Goal: Task Accomplishment & Management: Complete application form

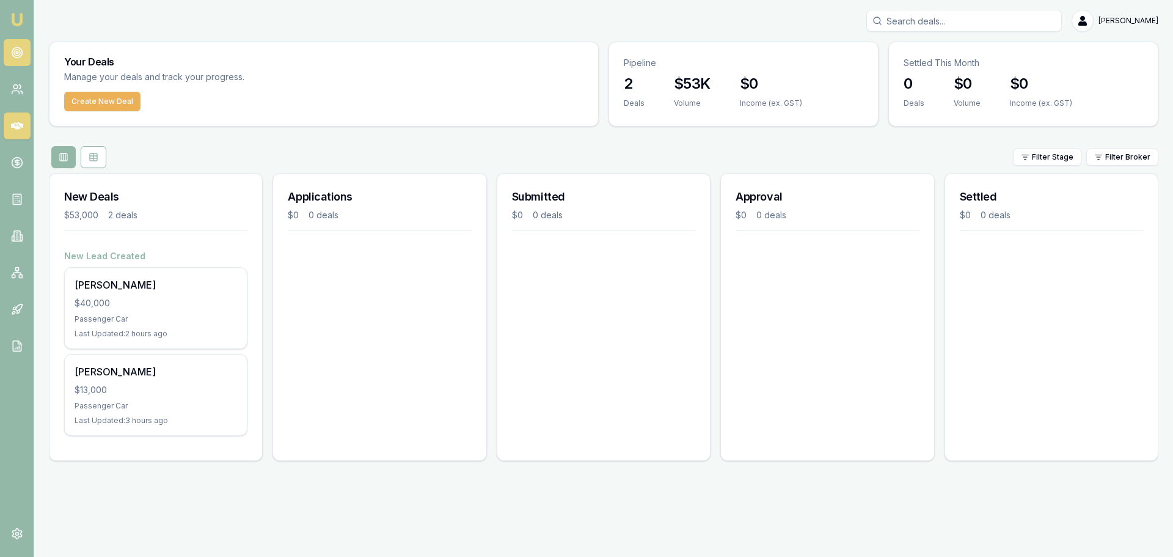
click at [17, 53] on icon at bounding box center [17, 52] width 12 height 12
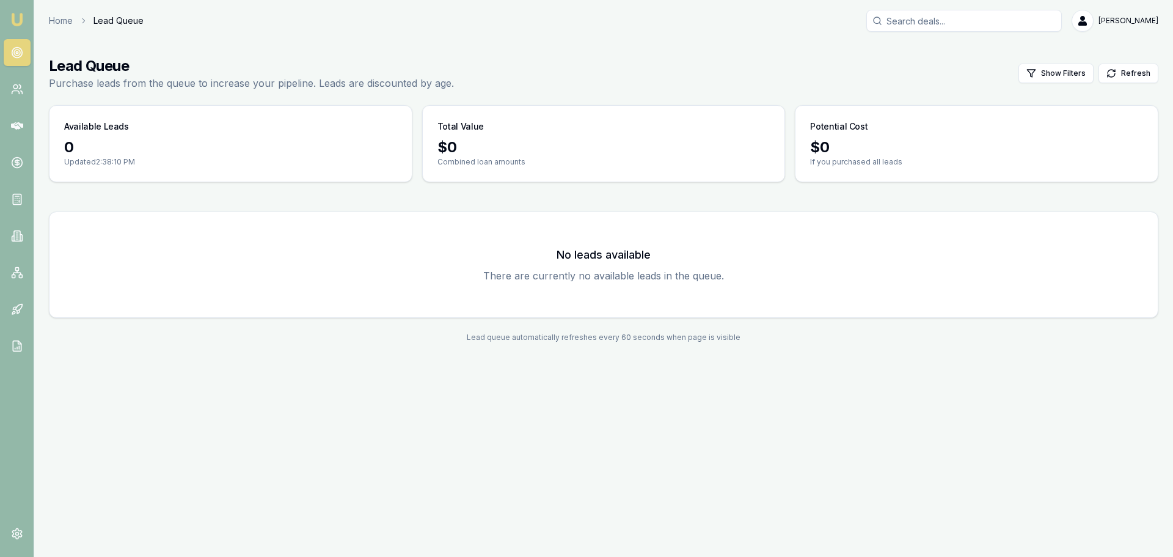
click at [17, 60] on link at bounding box center [17, 52] width 27 height 27
click at [60, 16] on link "Home" at bounding box center [61, 21] width 24 height 12
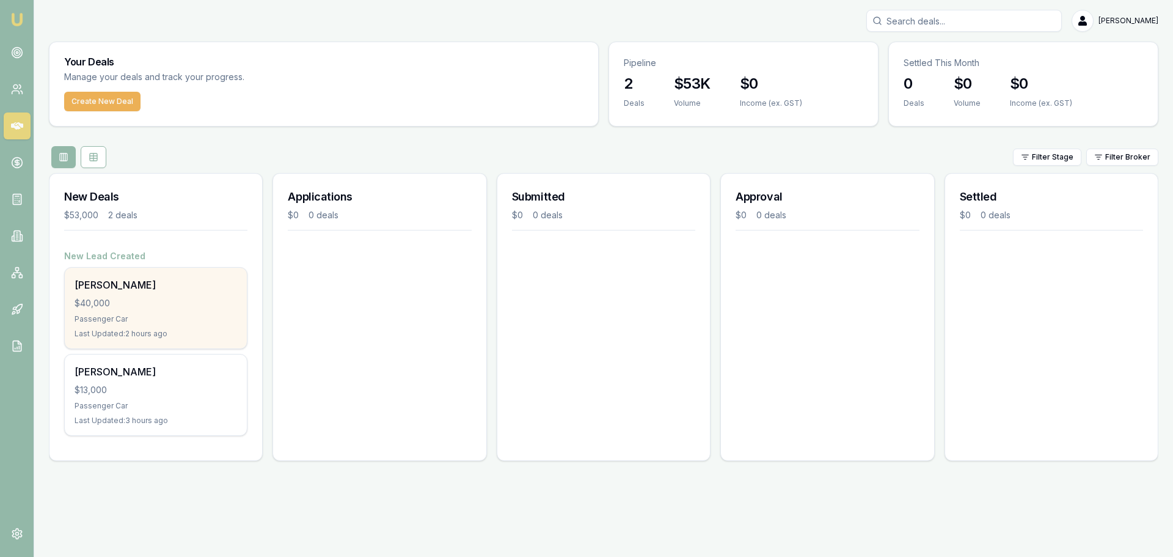
click at [145, 323] on div "Passenger Car" at bounding box center [156, 319] width 163 height 10
click at [134, 320] on div "Passenger Car" at bounding box center [156, 319] width 163 height 10
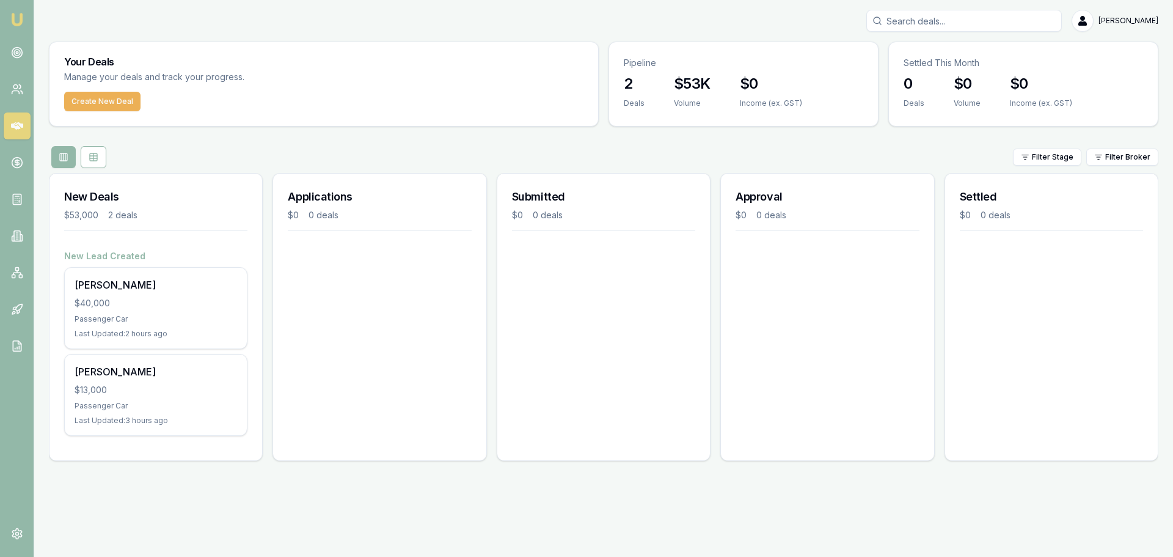
drag, startPoint x: 206, startPoint y: 496, endPoint x: 200, endPoint y: 468, distance: 28.8
click at [206, 496] on div "Emu Broker Jack Armstrong Toggle Menu Your Deals Manage your deals and track yo…" at bounding box center [586, 278] width 1173 height 557
click at [23, 277] on link at bounding box center [17, 272] width 27 height 27
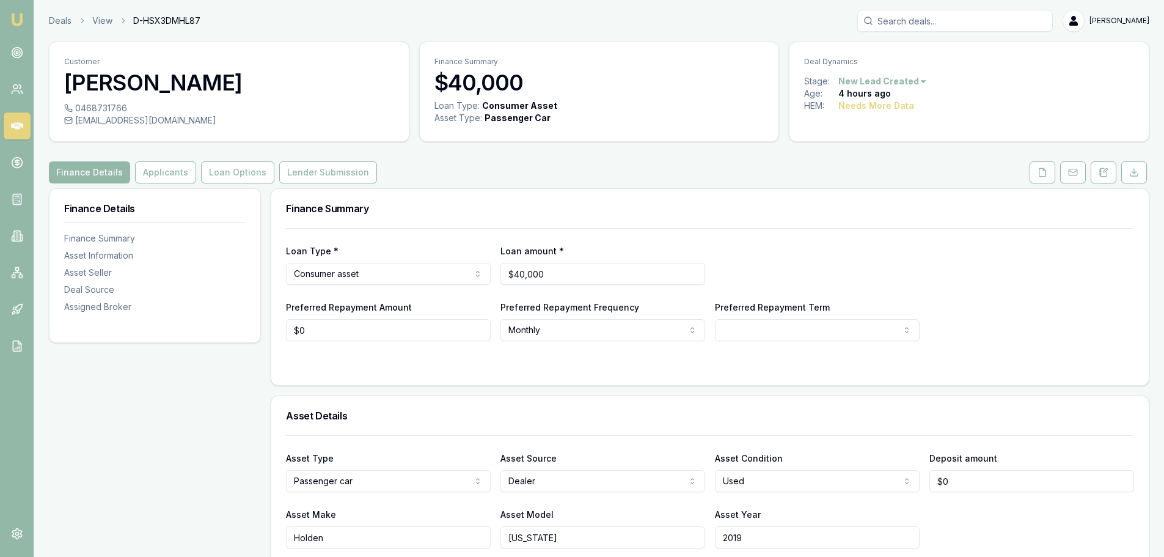
click at [16, 117] on link at bounding box center [17, 125] width 27 height 27
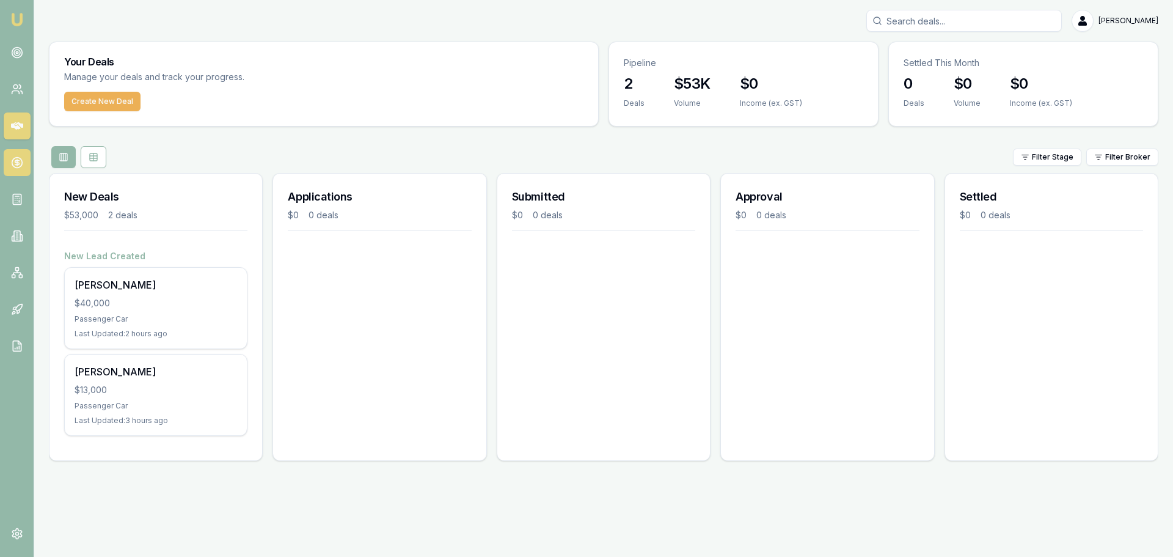
click at [12, 171] on link at bounding box center [17, 162] width 27 height 27
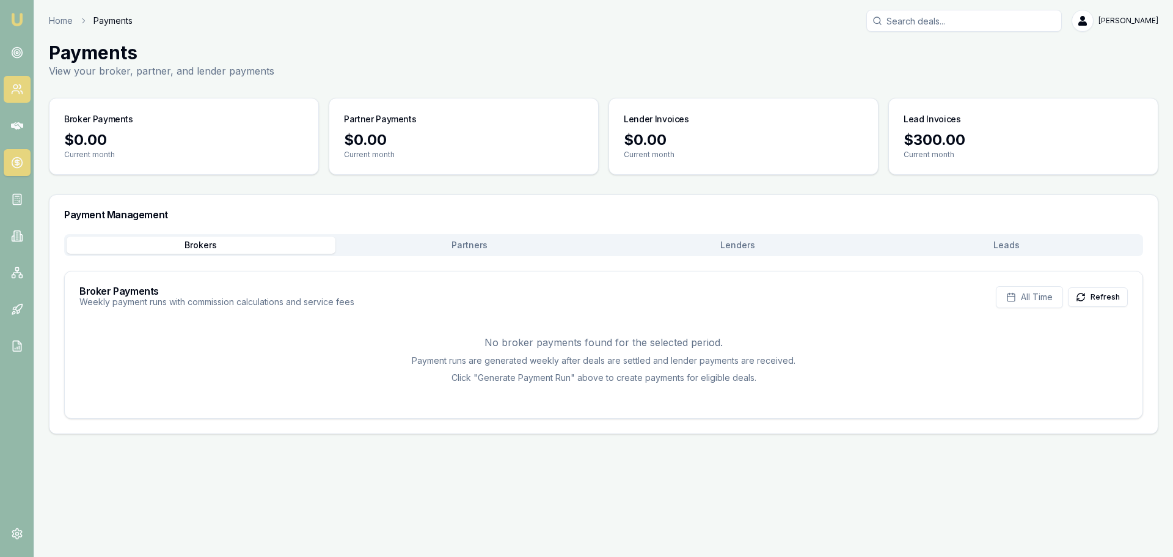
click at [10, 83] on link at bounding box center [17, 89] width 27 height 27
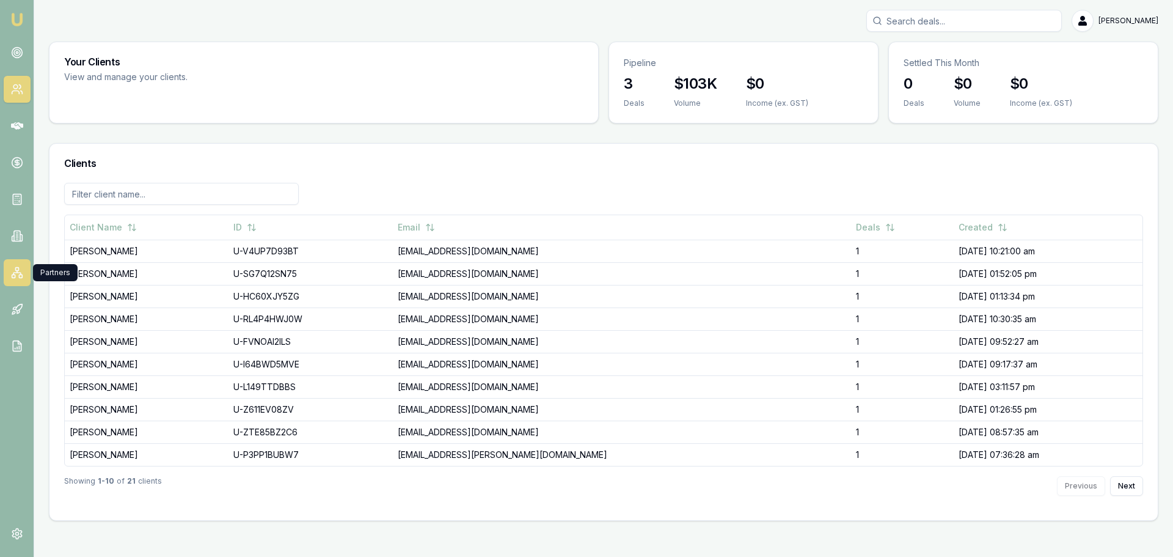
click at [16, 271] on icon at bounding box center [17, 272] width 12 height 12
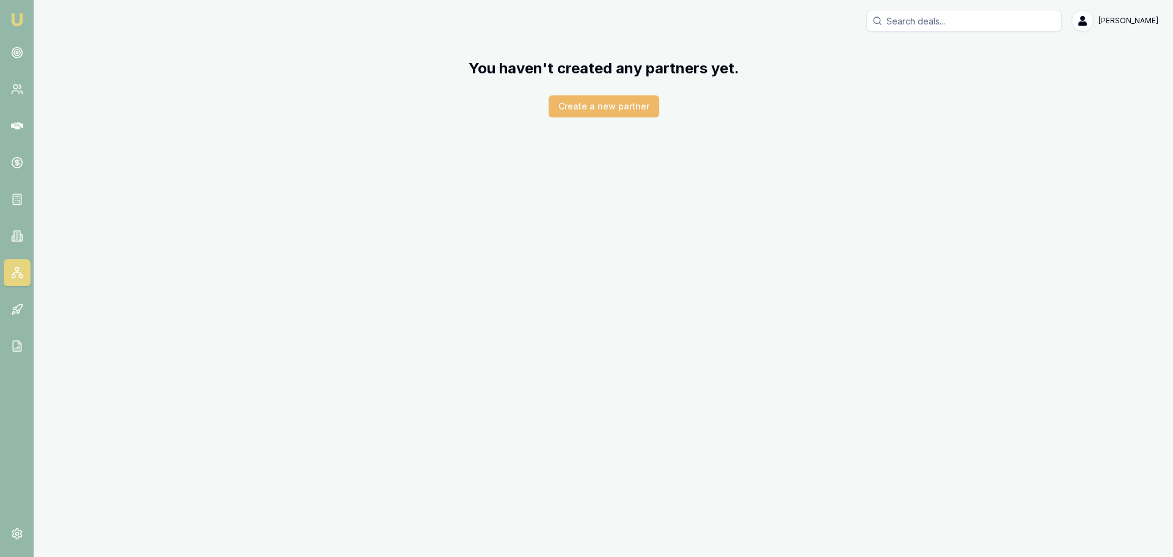
click at [595, 113] on button "Create a new partner" at bounding box center [604, 106] width 111 height 22
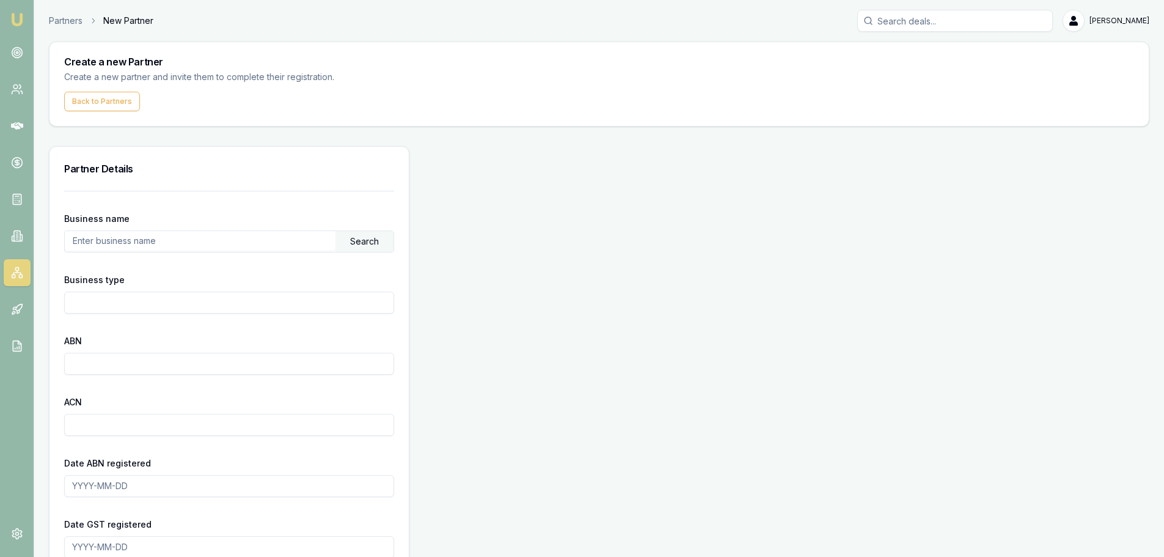
click at [128, 241] on input "text" at bounding box center [200, 241] width 271 height 20
click at [112, 297] on input "Business type" at bounding box center [229, 302] width 330 height 22
click at [125, 243] on input "text" at bounding box center [200, 241] width 271 height 20
type input "Mercedes-Benz Waverley"
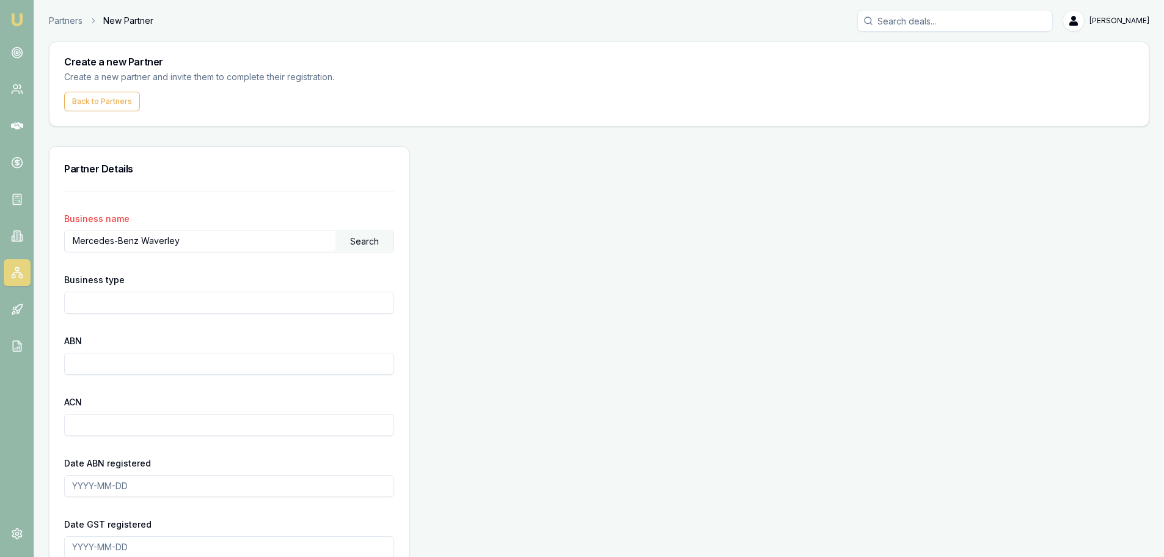
click at [132, 301] on input "Business type" at bounding box center [229, 302] width 330 height 22
type input "Dealership"
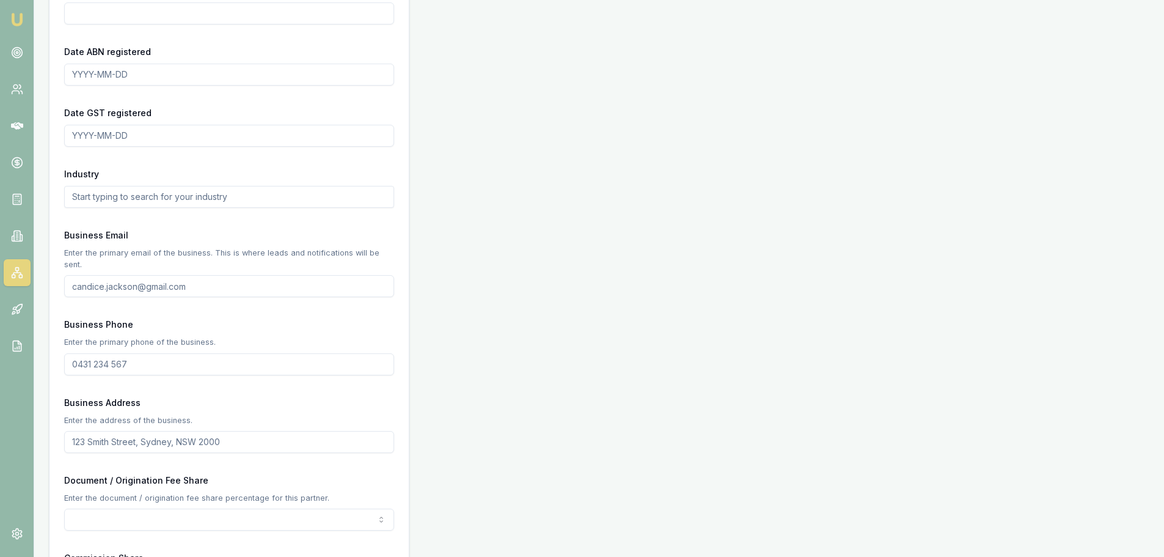
click at [159, 186] on input "text" at bounding box center [229, 197] width 330 height 22
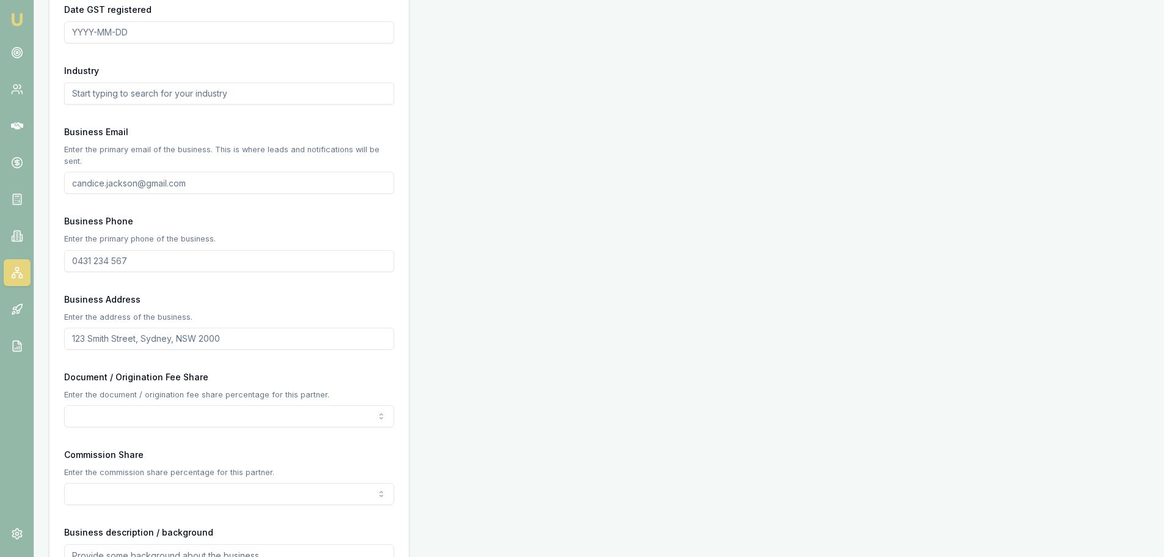
scroll to position [566, 0]
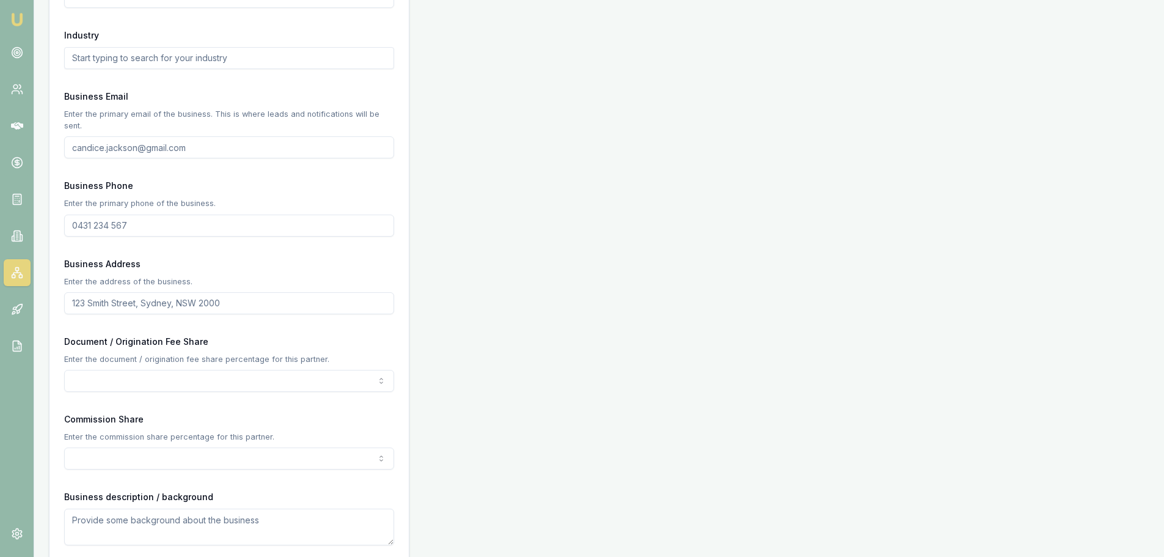
click at [147, 139] on input "Business Email" at bounding box center [229, 147] width 330 height 22
click at [125, 197] on p "Enter the primary phone of the business." at bounding box center [229, 203] width 330 height 12
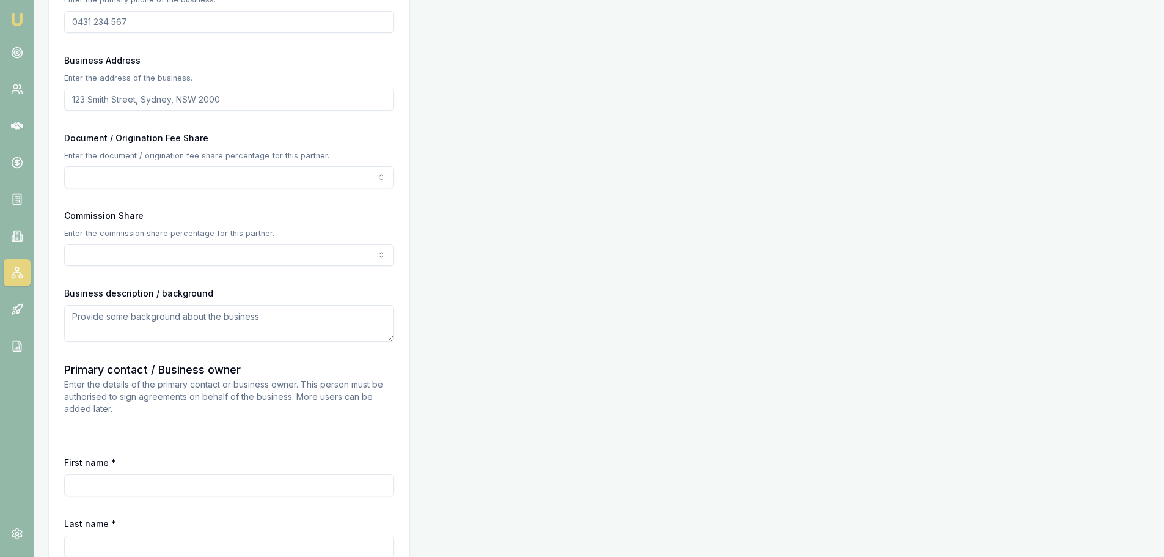
scroll to position [750, 0]
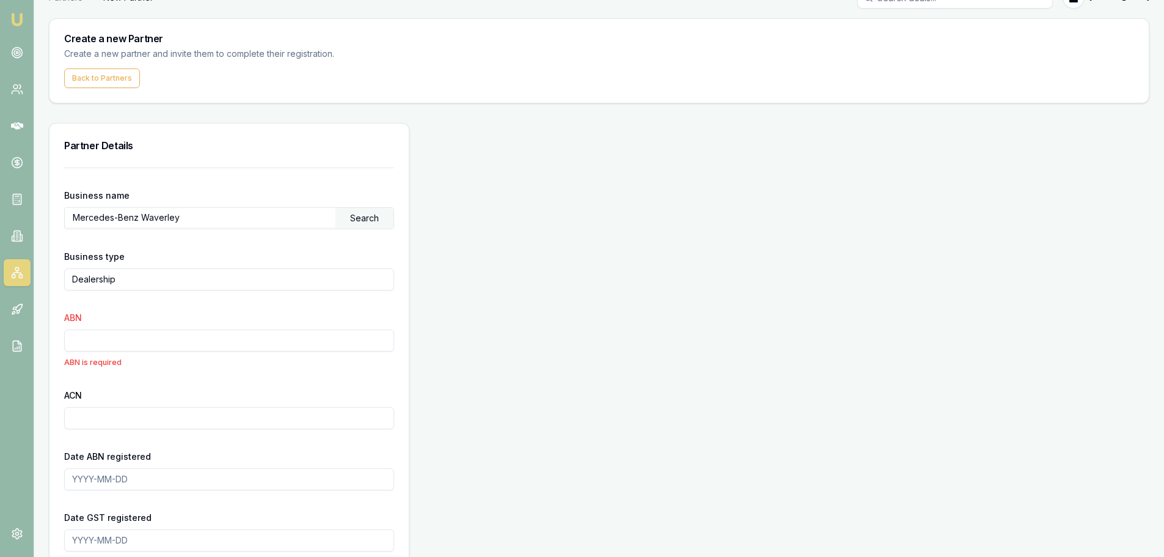
scroll to position [16, 0]
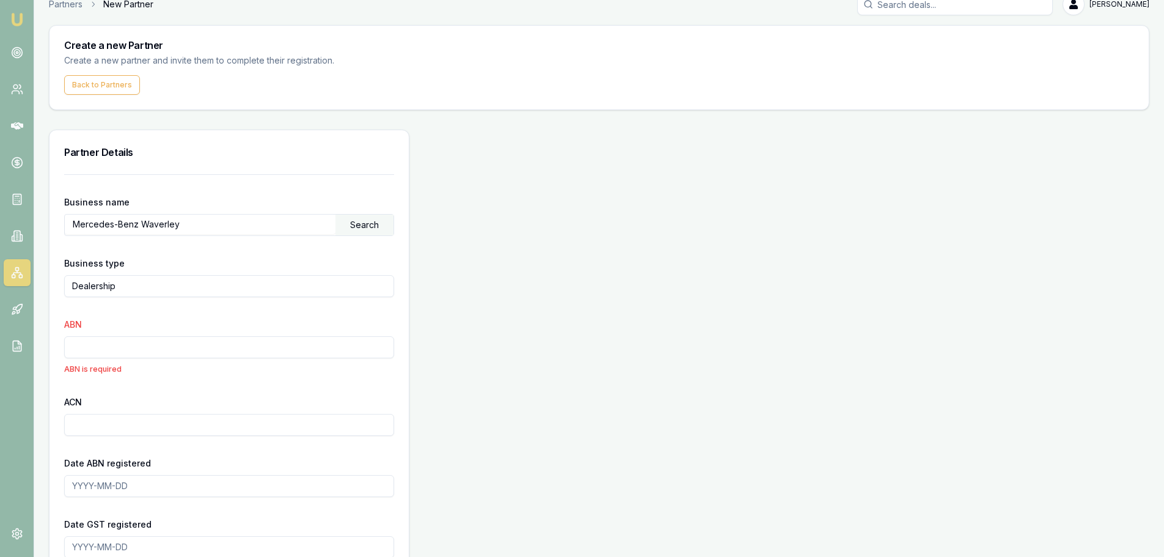
click at [92, 344] on input "ABN" at bounding box center [229, 347] width 330 height 22
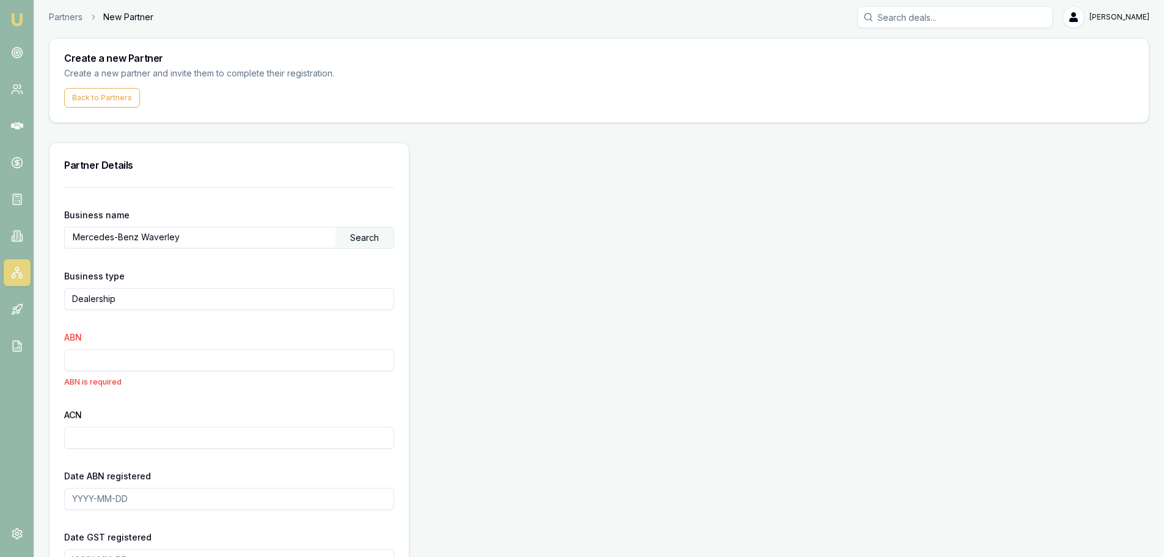
scroll to position [0, 0]
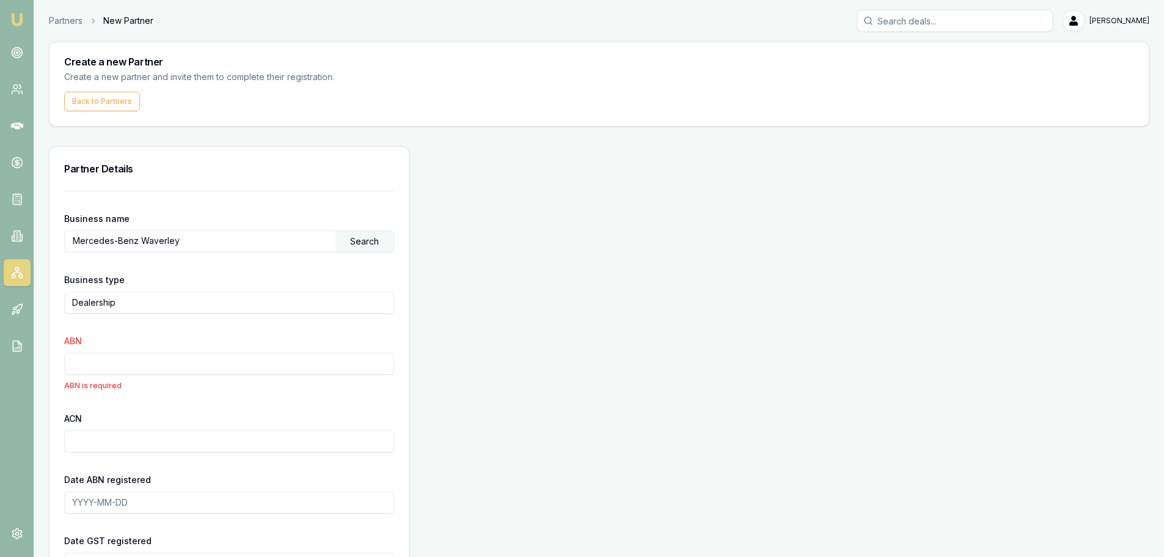
drag, startPoint x: 563, startPoint y: 280, endPoint x: 522, endPoint y: 277, distance: 41.6
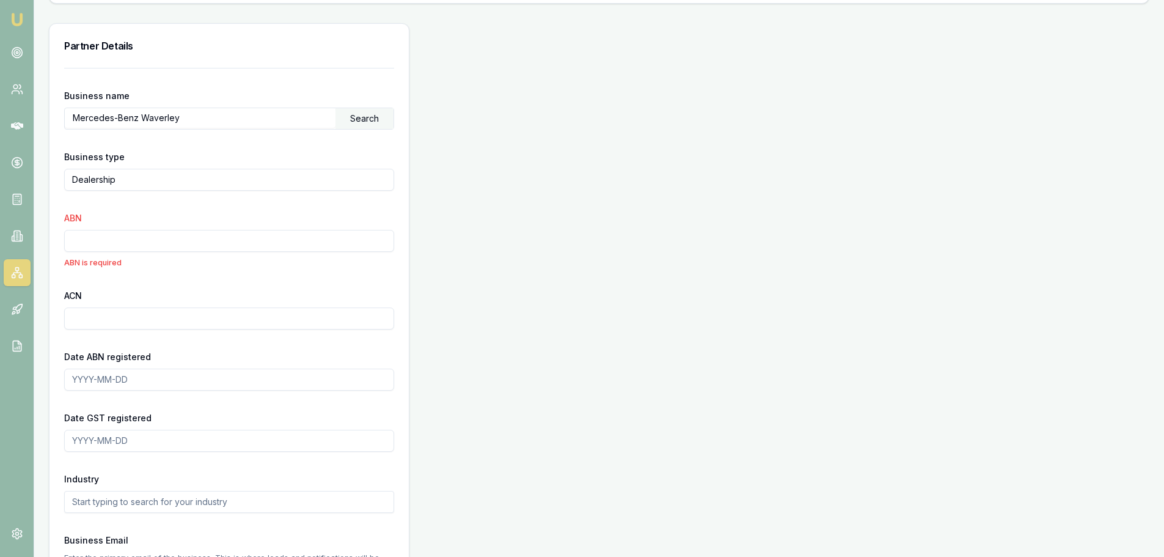
scroll to position [16, 0]
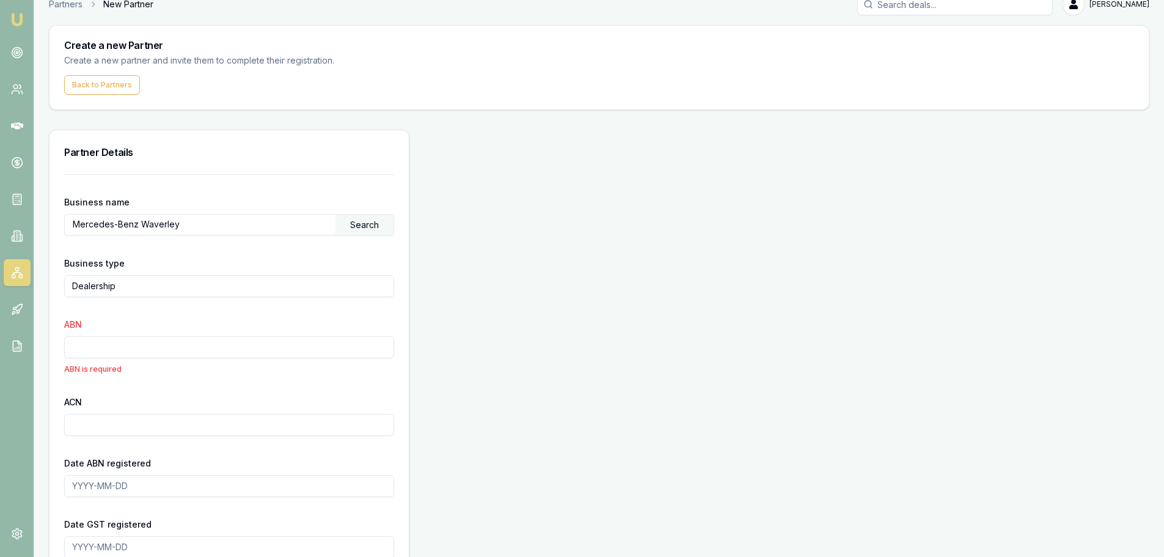
click at [112, 356] on input "ABN" at bounding box center [229, 347] width 330 height 22
paste input "2 005 805 247"
type input "52 005 805 247"
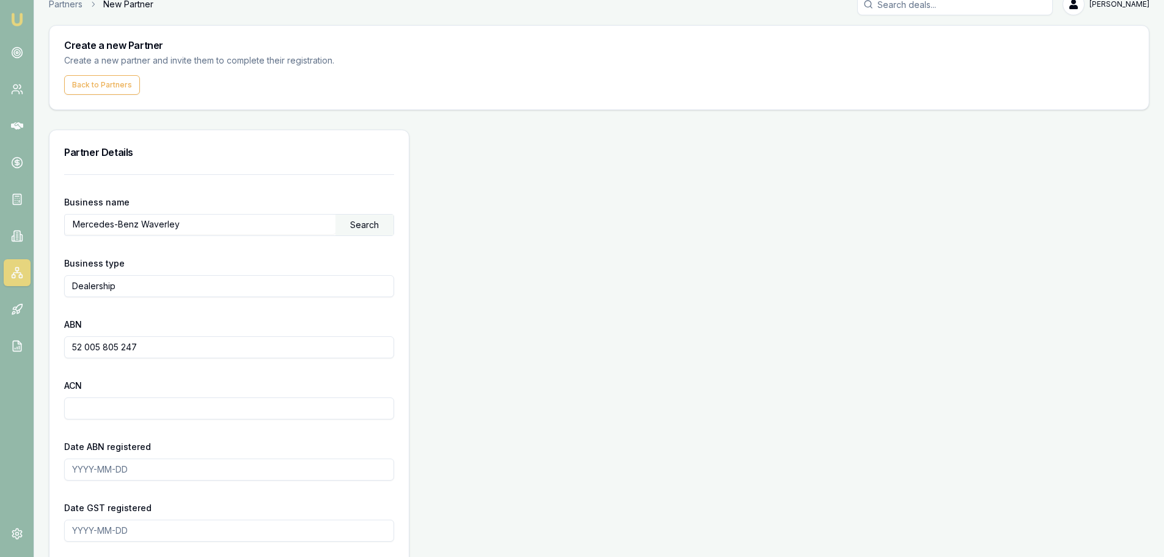
click at [248, 389] on div "ACN" at bounding box center [229, 399] width 330 height 42
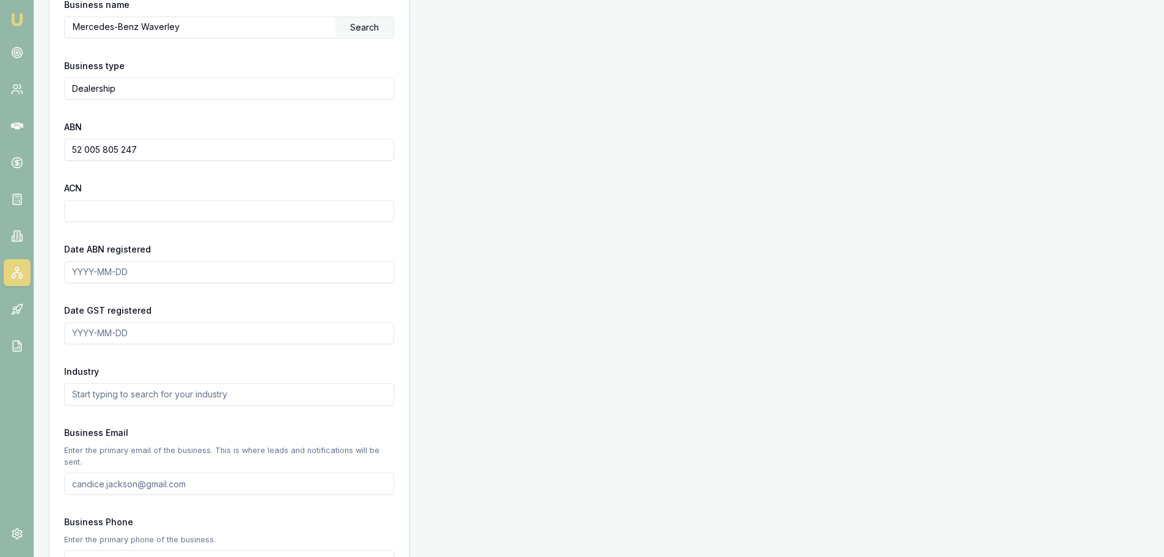
scroll to position [261, 0]
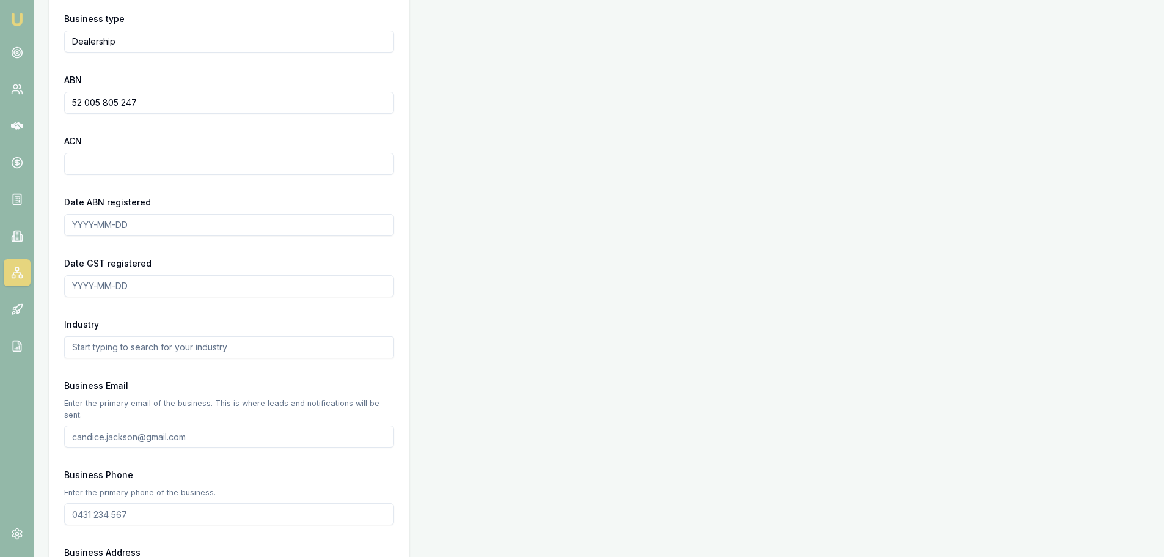
click at [115, 226] on input "Date ABN registered" at bounding box center [229, 225] width 330 height 22
click at [115, 273] on div "Date GST registered" at bounding box center [229, 276] width 330 height 42
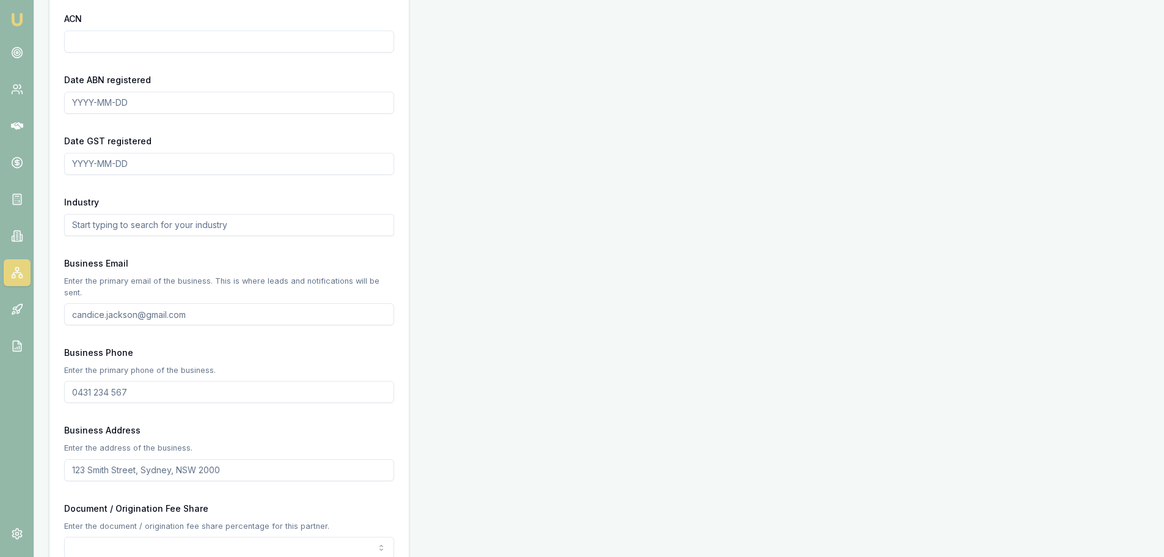
click at [96, 226] on input "text" at bounding box center [229, 225] width 330 height 22
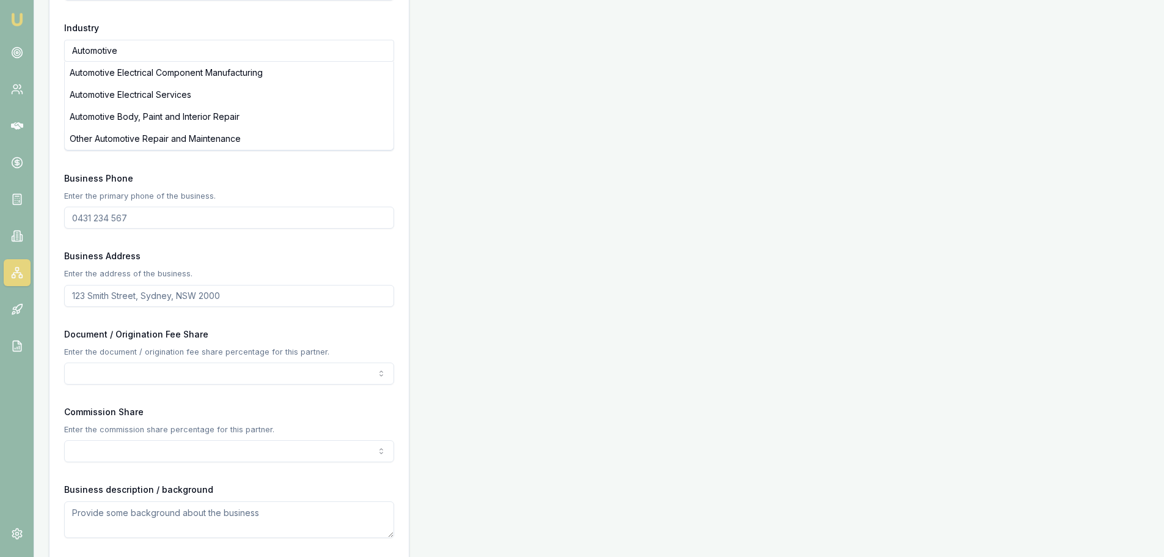
scroll to position [322, 0]
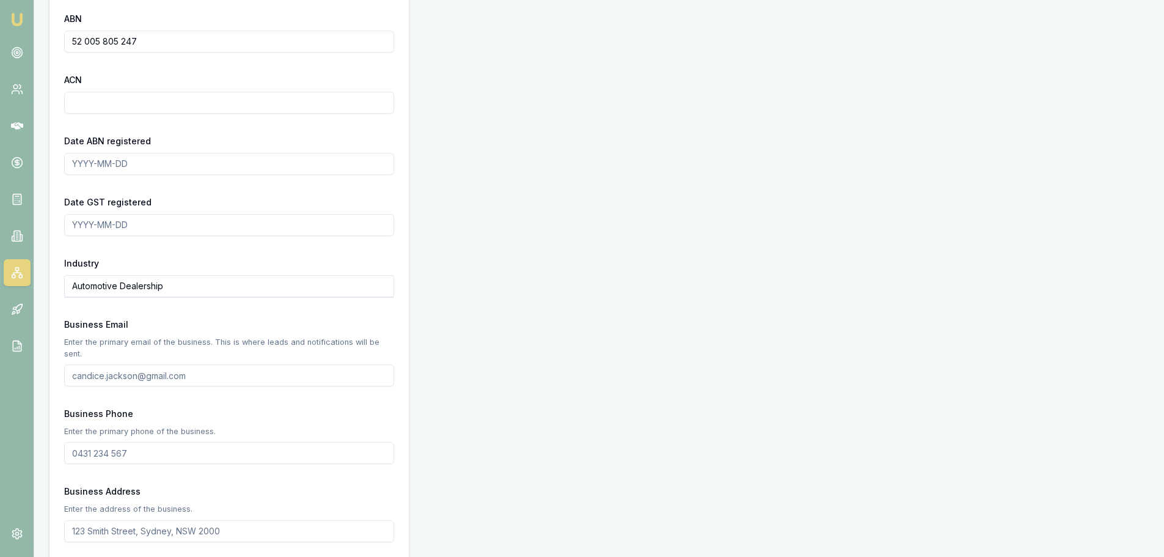
type input "Automotive Dealership"
click at [125, 366] on input "Business Email" at bounding box center [229, 375] width 330 height 22
type input "Callum.Dul@mbwaverley.com.au"
click at [187, 406] on div "Business Phone Enter the primary phone of the business." at bounding box center [229, 435] width 330 height 58
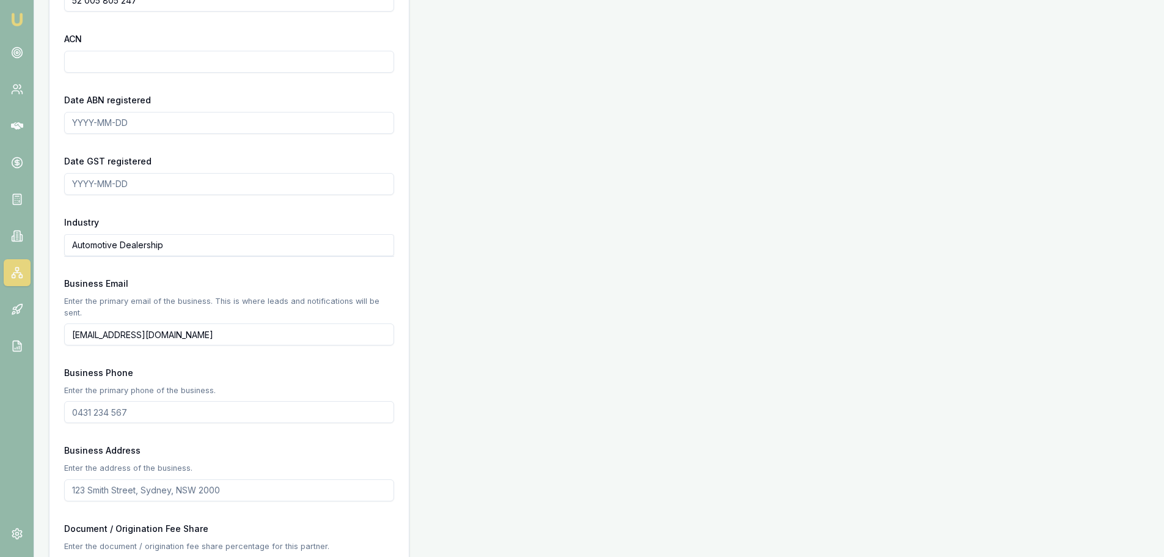
scroll to position [383, 0]
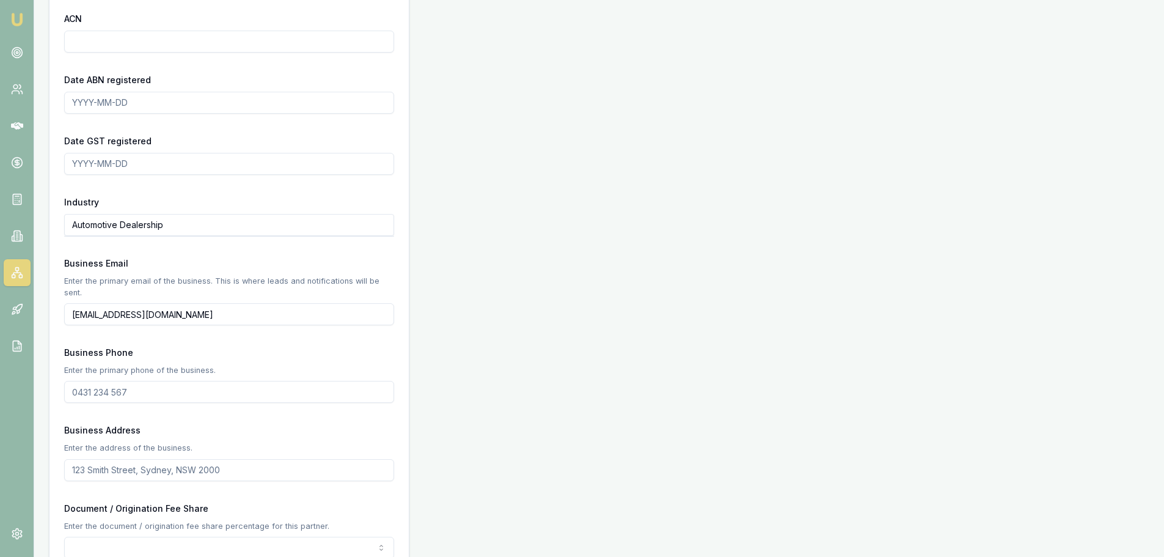
click at [155, 368] on div "Business Phone Enter the primary phone of the business." at bounding box center [229, 374] width 330 height 58
click at [149, 381] on input "Business Phone" at bounding box center [229, 392] width 330 height 22
type input "0434 011 538"
click at [172, 473] on form "Business name Mercedes-Benz Waverley Search Business type Dealership ABN 52 005…" at bounding box center [229, 450] width 330 height 1284
click at [174, 461] on input "Business Address" at bounding box center [229, 470] width 330 height 22
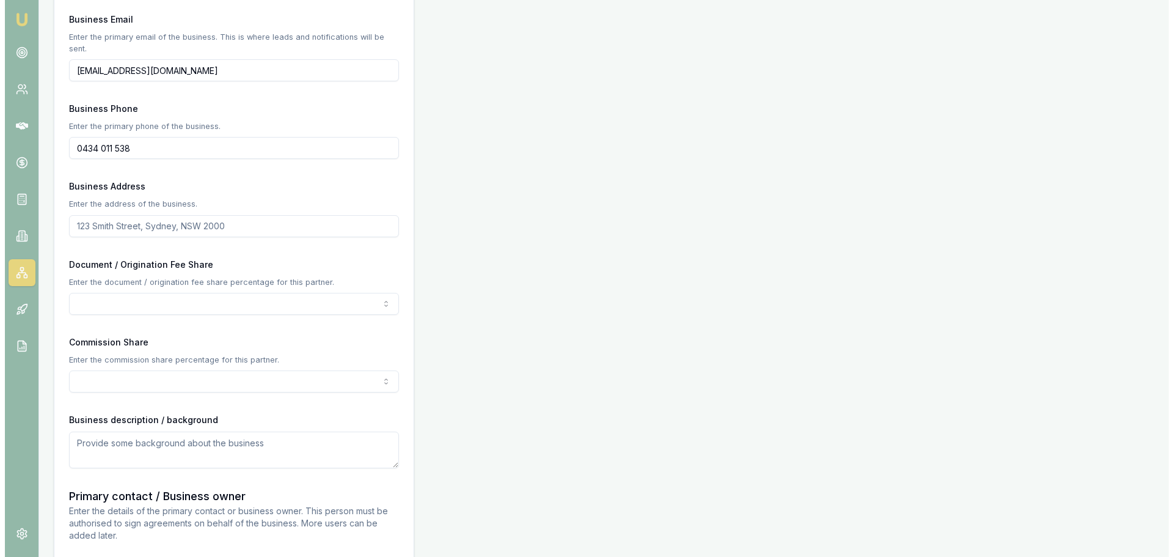
scroll to position [627, 0]
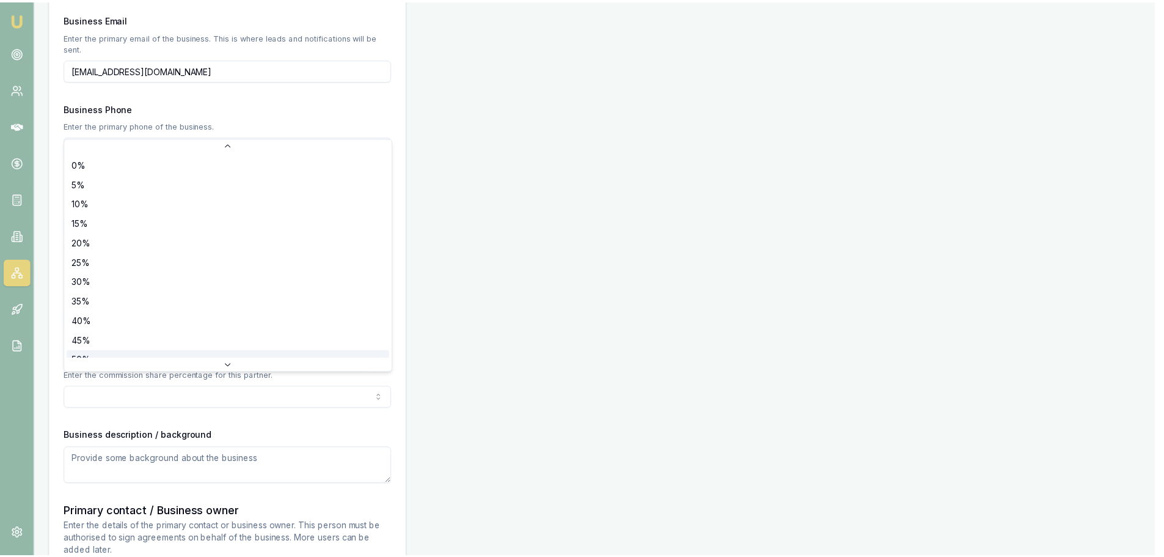
scroll to position [20, 0]
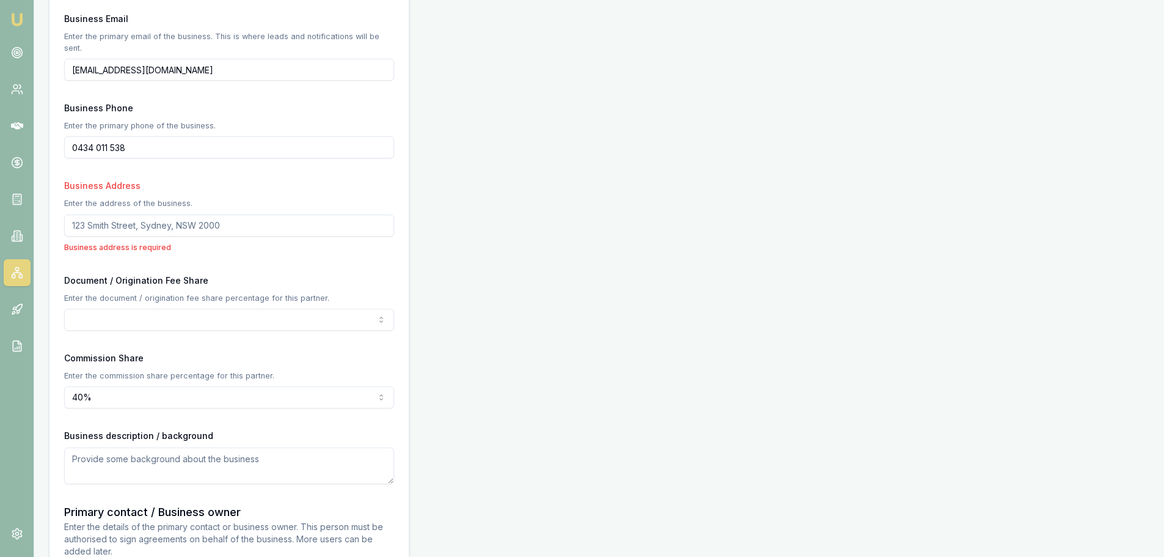
click at [531, 382] on div "Partner Details Business name Mercedes-Benz Waverley Search Business type Deale…" at bounding box center [599, 222] width 1100 height 1406
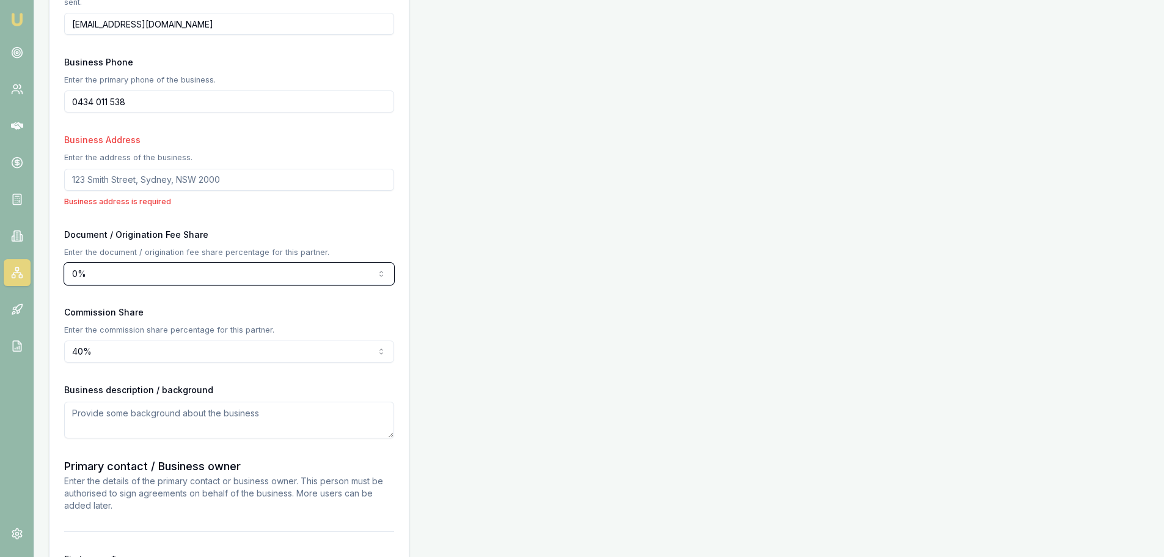
scroll to position [750, 0]
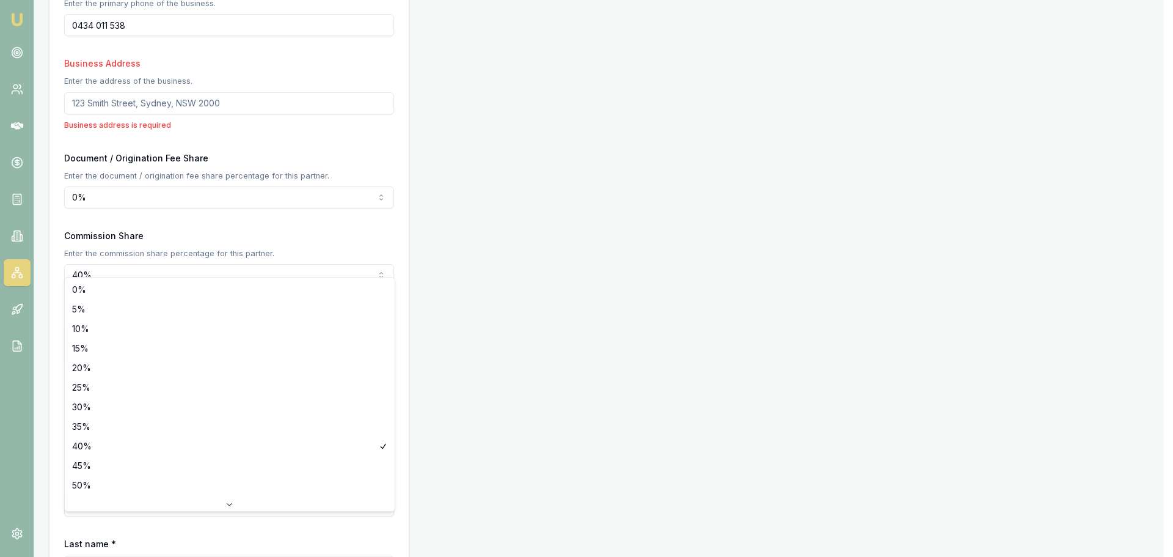
select select "50"
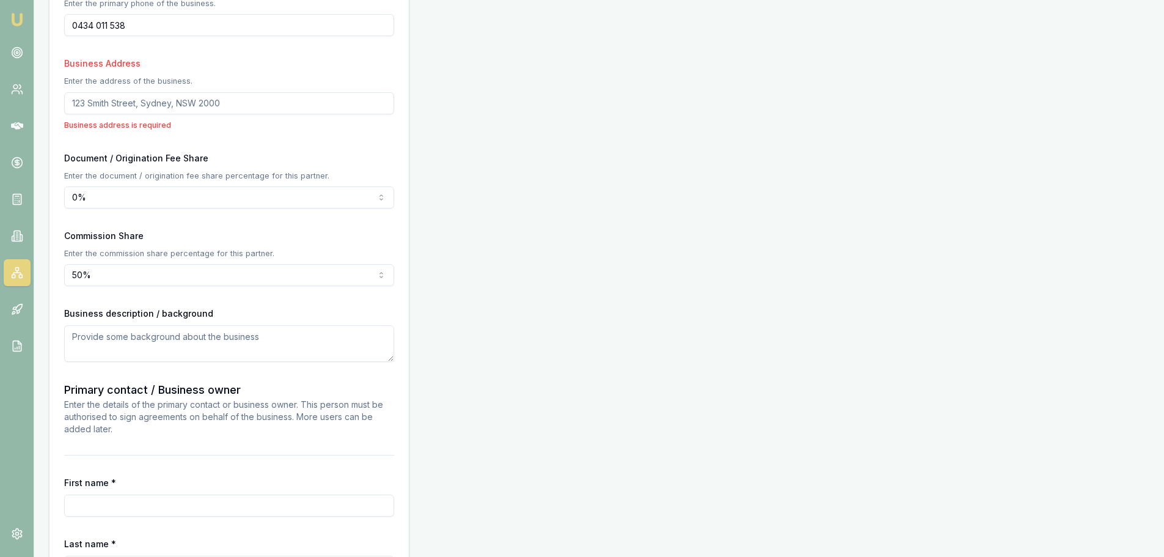
click at [549, 397] on div "Partner Details Business name Mercedes-Benz Waverley Search Business type Deale…" at bounding box center [599, 99] width 1100 height 1406
click at [103, 283] on form "Business name Mercedes-Benz Waverley Search Business type Dealership ABN 52 005…" at bounding box center [229, 114] width 330 height 1347
click at [189, 325] on textarea at bounding box center [229, 343] width 330 height 37
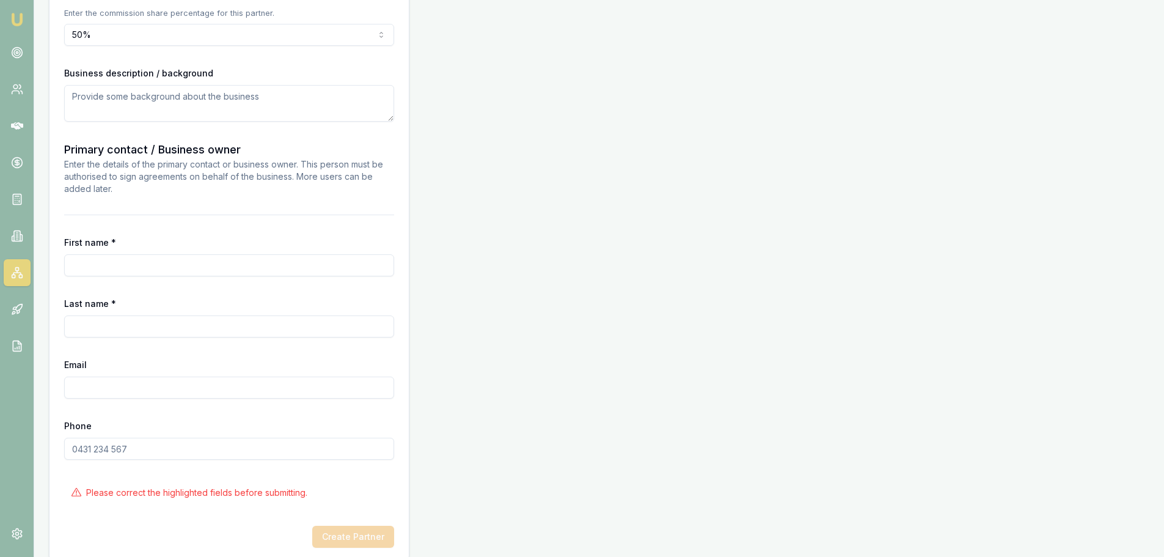
scroll to position [994, 0]
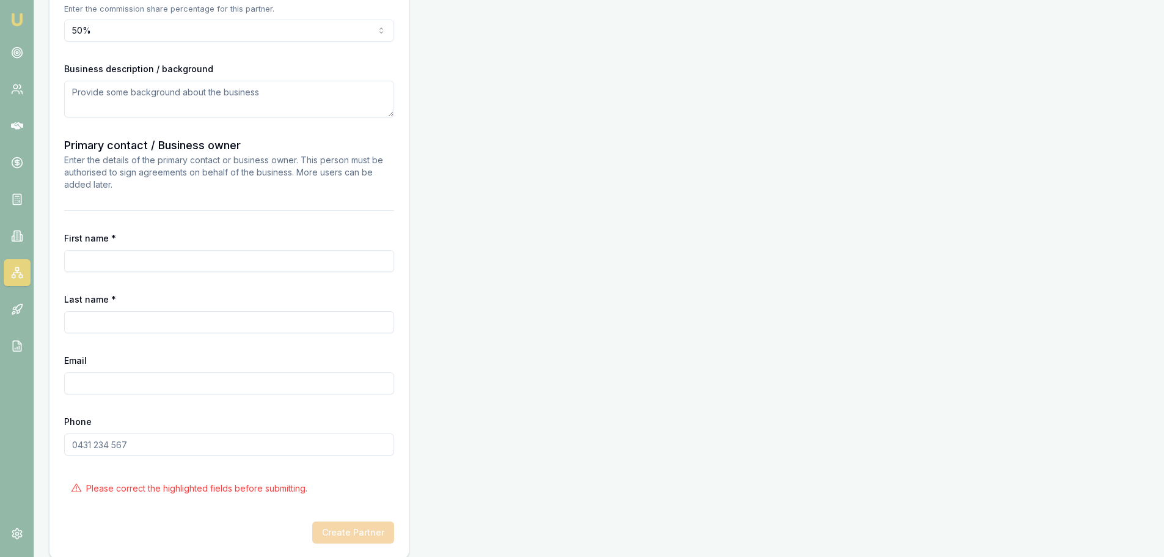
click at [105, 250] on input "First name *" at bounding box center [229, 261] width 330 height 22
type input "Callum"
type input "Dul"
click at [129, 359] on div "Email" at bounding box center [229, 374] width 330 height 42
click at [131, 372] on input "Email" at bounding box center [229, 383] width 330 height 22
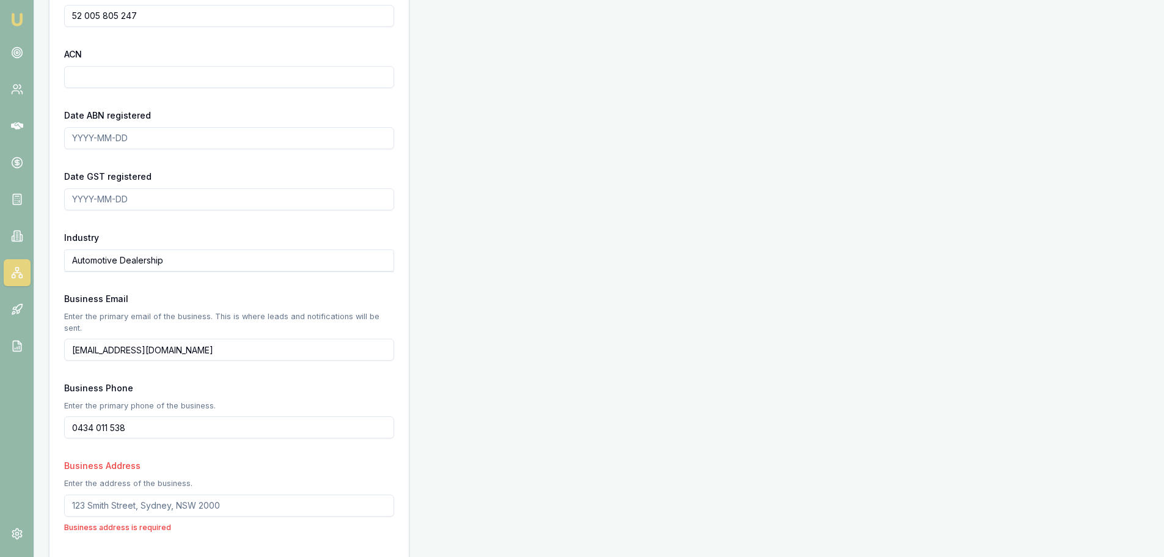
scroll to position [322, 0]
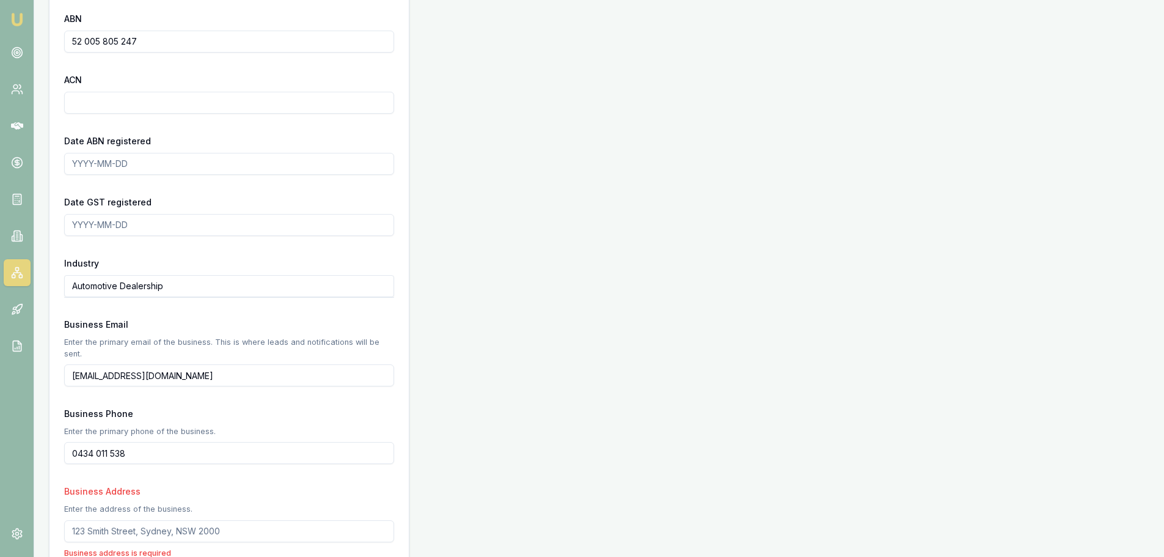
drag, startPoint x: 253, startPoint y: 368, endPoint x: 0, endPoint y: 368, distance: 252.9
click at [0, 368] on div "Emu Broker Partners New Partner Jack Armstrong Toggle Menu Create a new Partner…" at bounding box center [582, 459] width 1164 height 1562
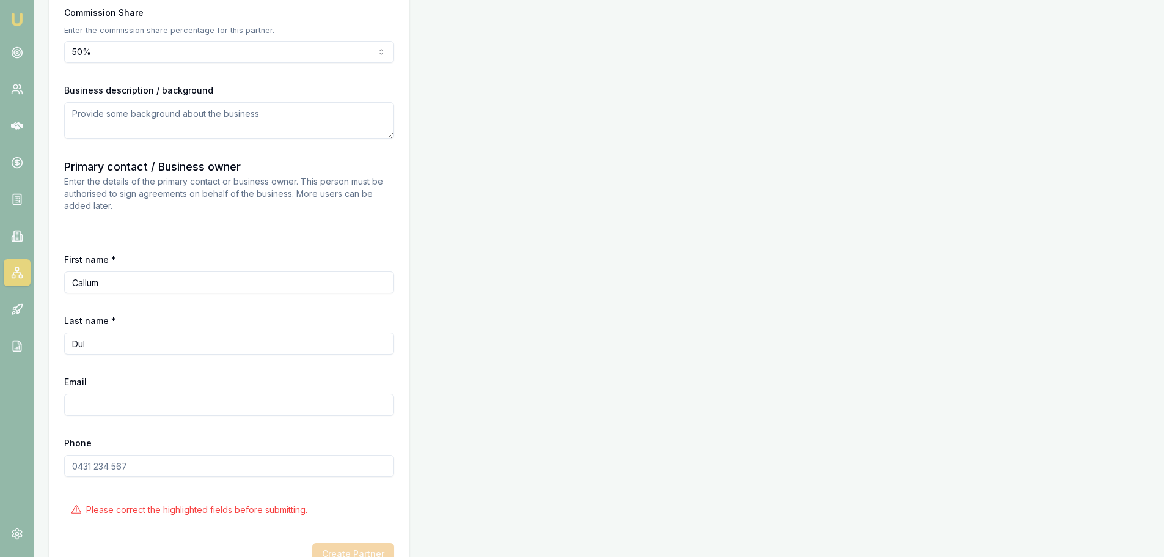
scroll to position [994, 0]
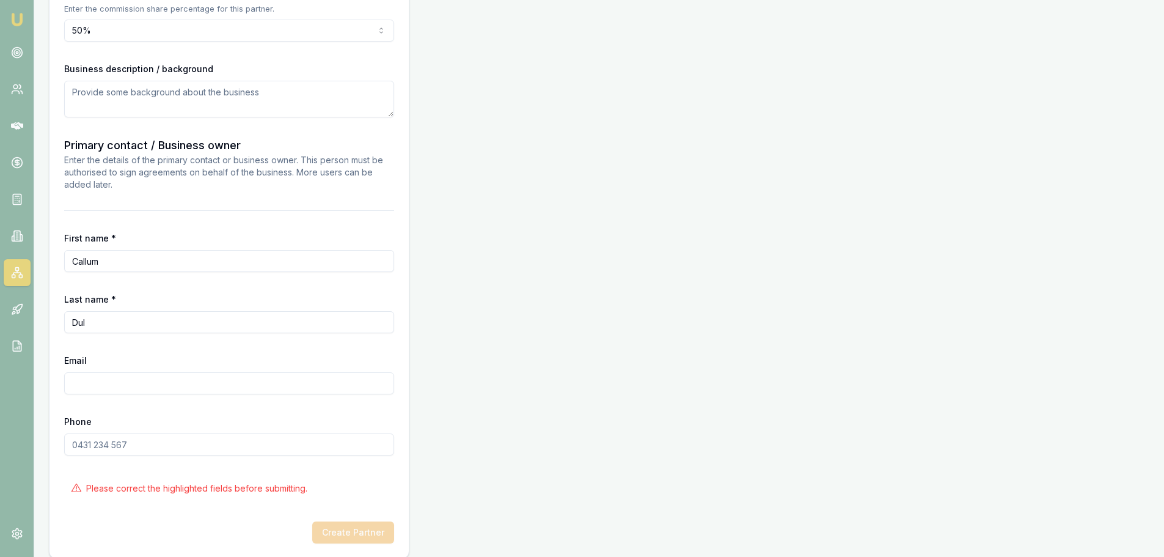
click at [126, 378] on input "Email" at bounding box center [229, 383] width 330 height 22
paste input "Callum.Dul@mbwaverley.com.au"
type input "Callum.Dul@mbwaverley.com.au"
drag, startPoint x: 122, startPoint y: 430, endPoint x: 125, endPoint y: 437, distance: 8.3
click at [123, 433] on input "Phone" at bounding box center [229, 444] width 330 height 22
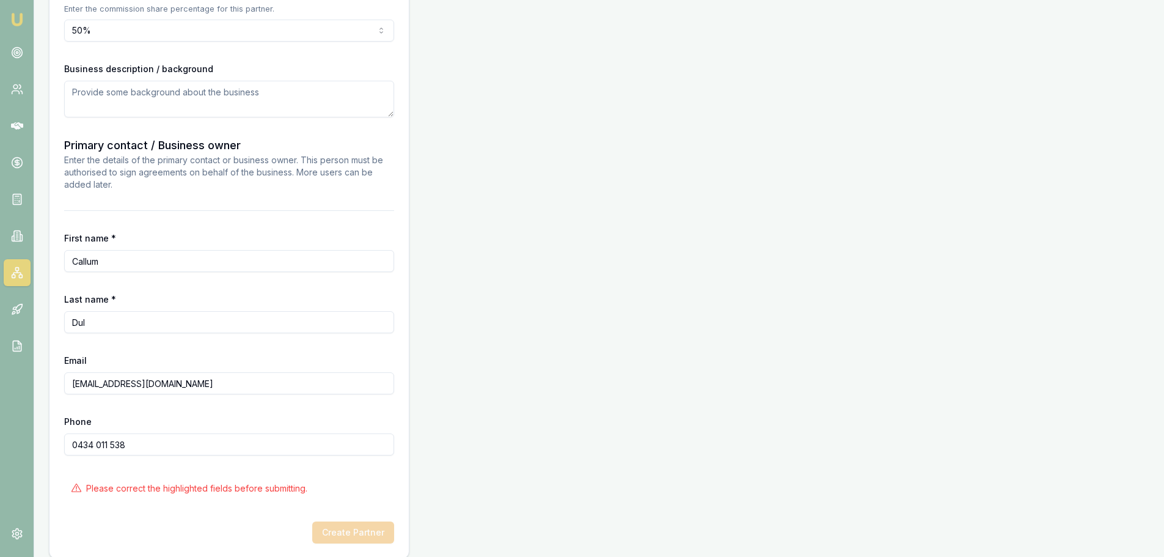
type input "0434 011 538"
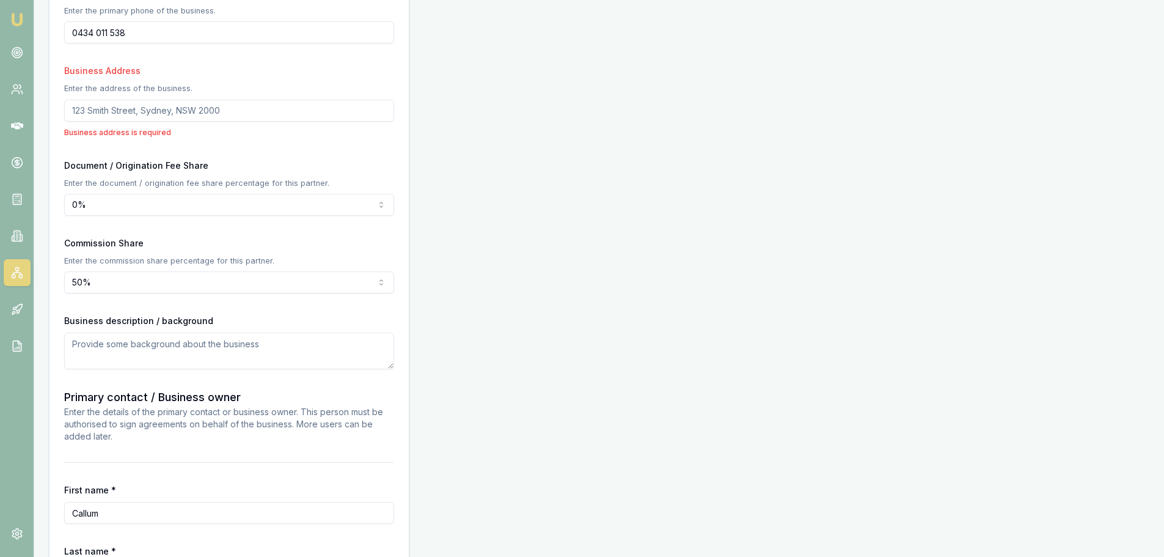
scroll to position [627, 0]
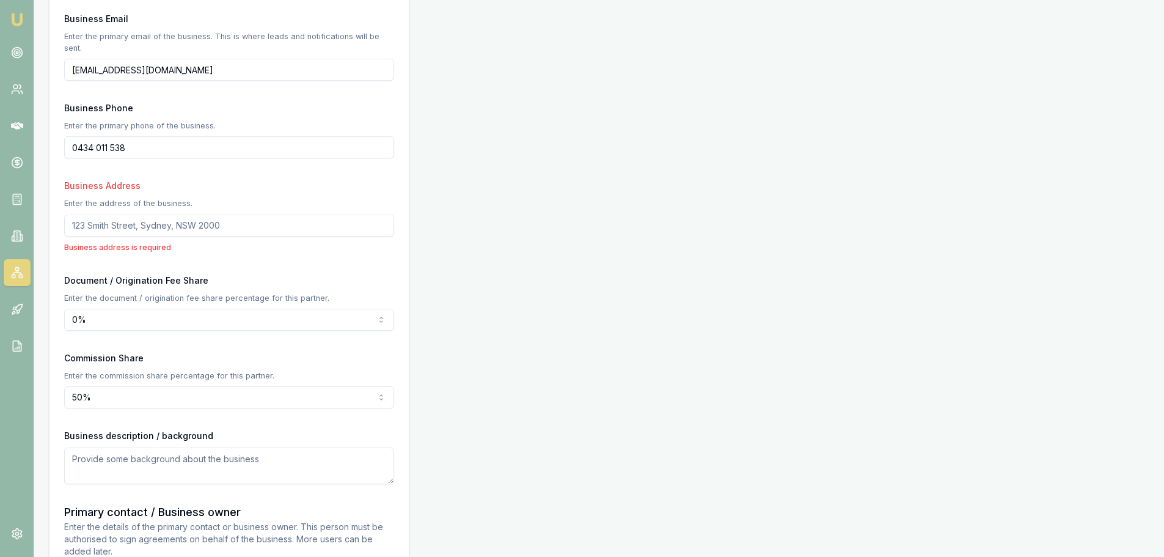
click at [161, 218] on input "Business Address" at bounding box center [229, 225] width 330 height 22
click at [139, 214] on input "Business Address" at bounding box center [229, 225] width 330 height 22
paste input "769 Springvale Rd, Mulgrave VIC 3170"
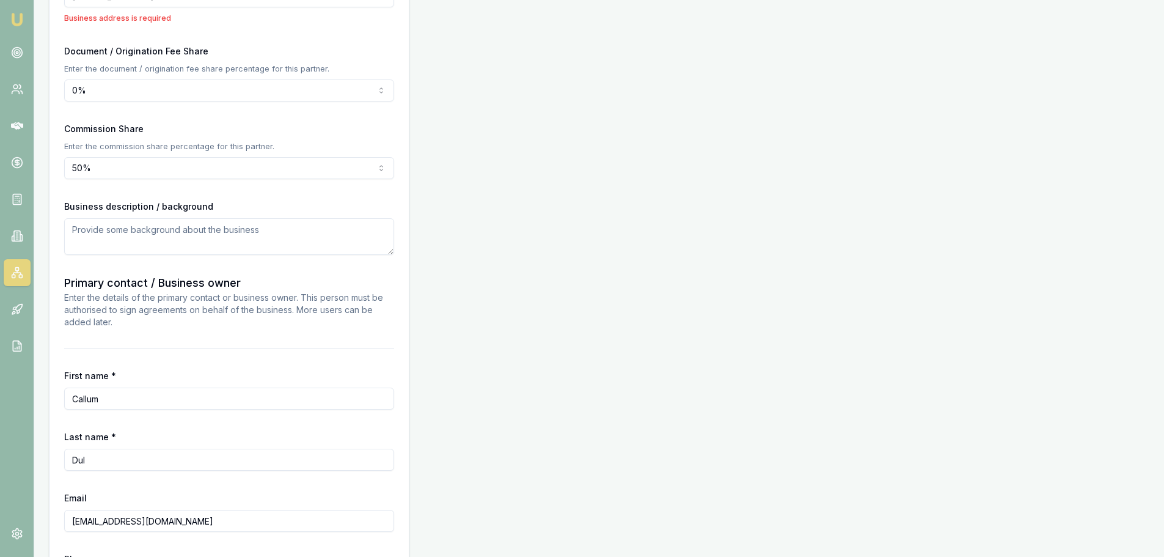
scroll to position [994, 0]
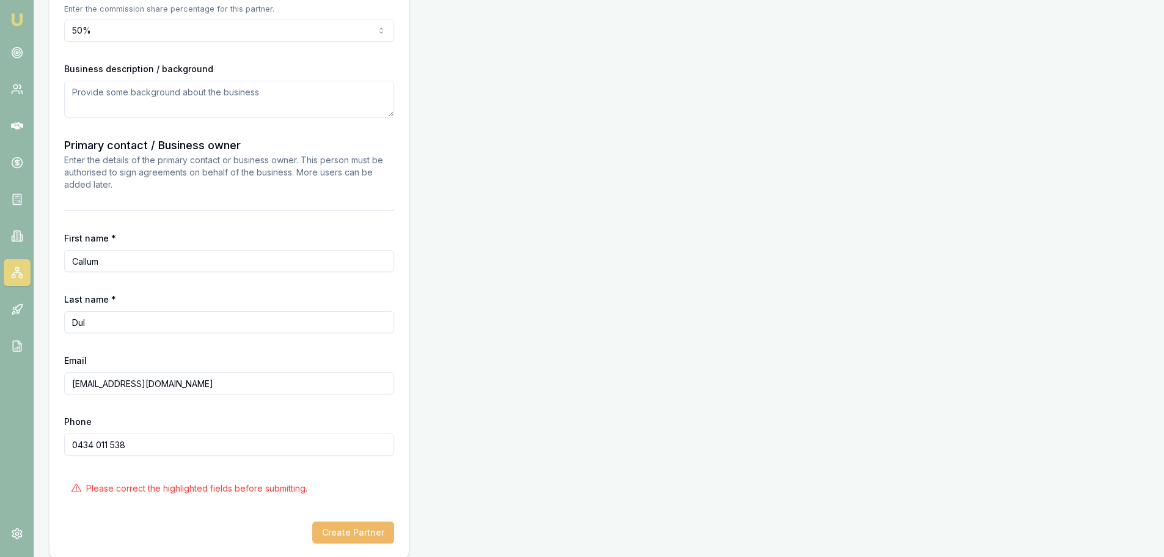
type input "769 Springvale Rd, Mulgrave VIC 3170"
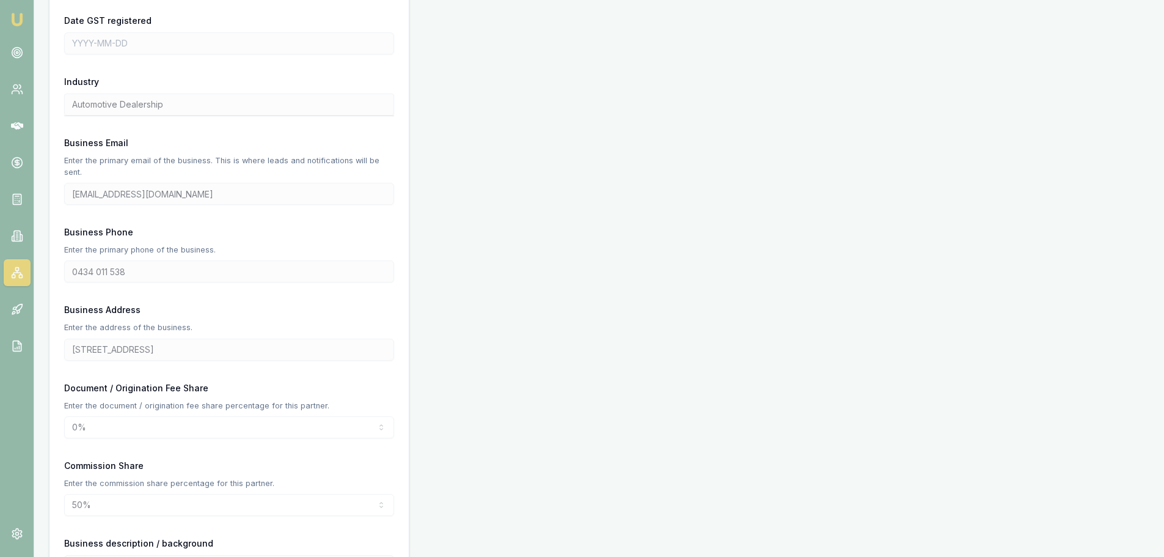
scroll to position [198, 0]
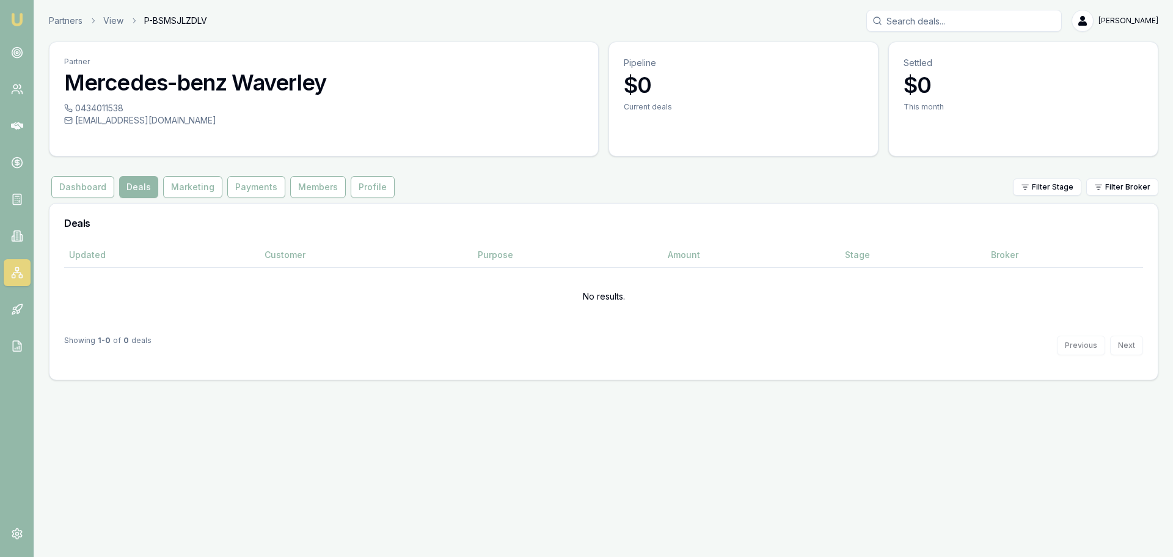
click at [140, 90] on h3 "Mercedes-benz Waverley" at bounding box center [323, 82] width 519 height 24
click at [148, 86] on h3 "Mercedes-benz Waverley" at bounding box center [323, 82] width 519 height 24
click at [150, 86] on h3 "Mercedes-benz Waverley" at bounding box center [323, 82] width 519 height 24
click at [272, 94] on h3 "Mercedes-benz Waverley" at bounding box center [323, 82] width 519 height 24
click at [243, 90] on h3 "Mercedes-benz Waverley" at bounding box center [323, 82] width 519 height 24
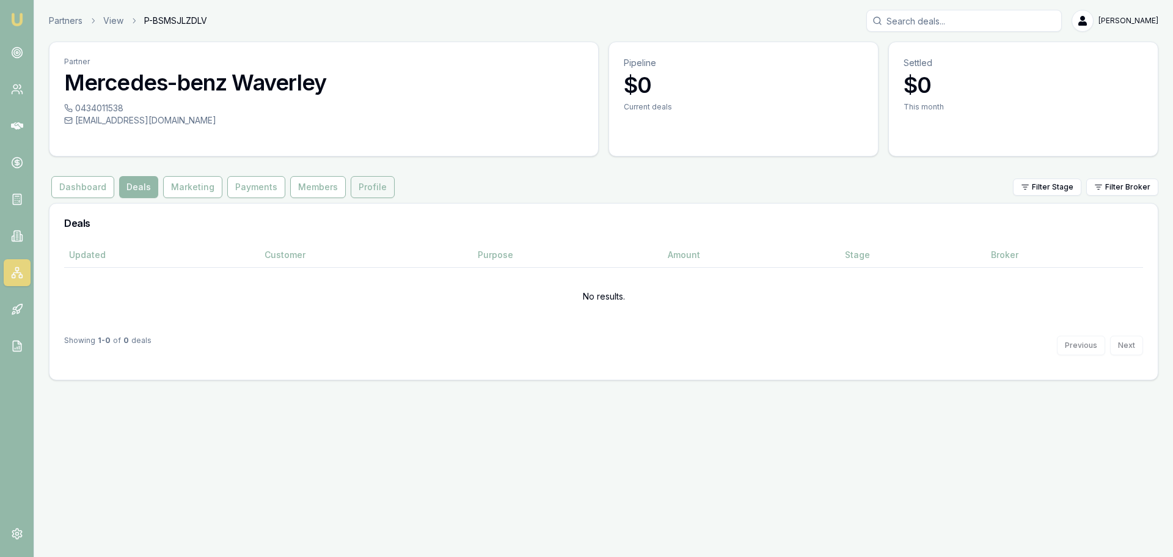
click at [364, 186] on button "Profile" at bounding box center [373, 187] width 44 height 22
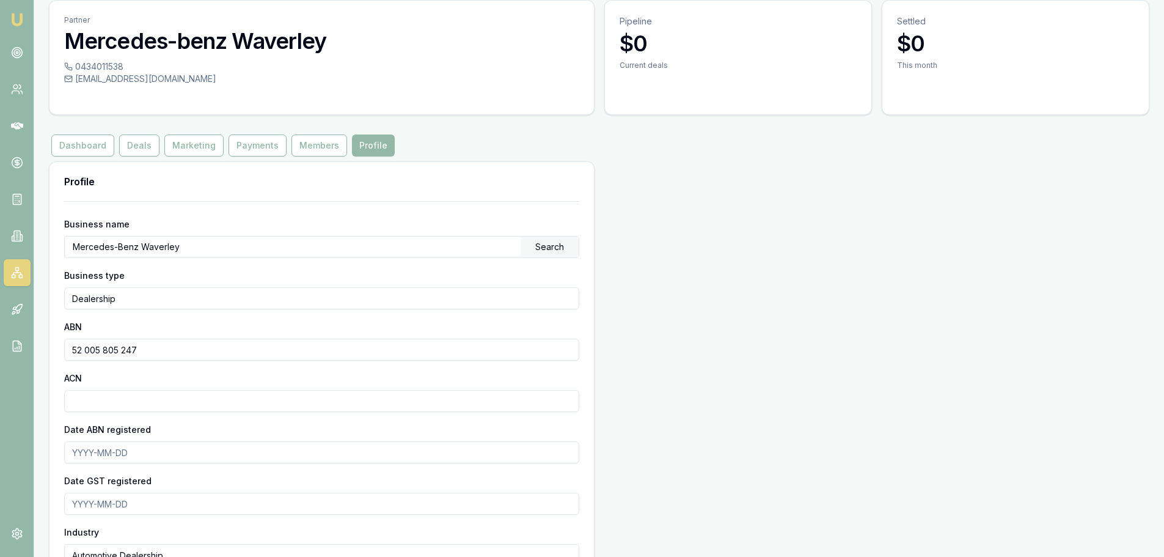
scroll to position [61, 0]
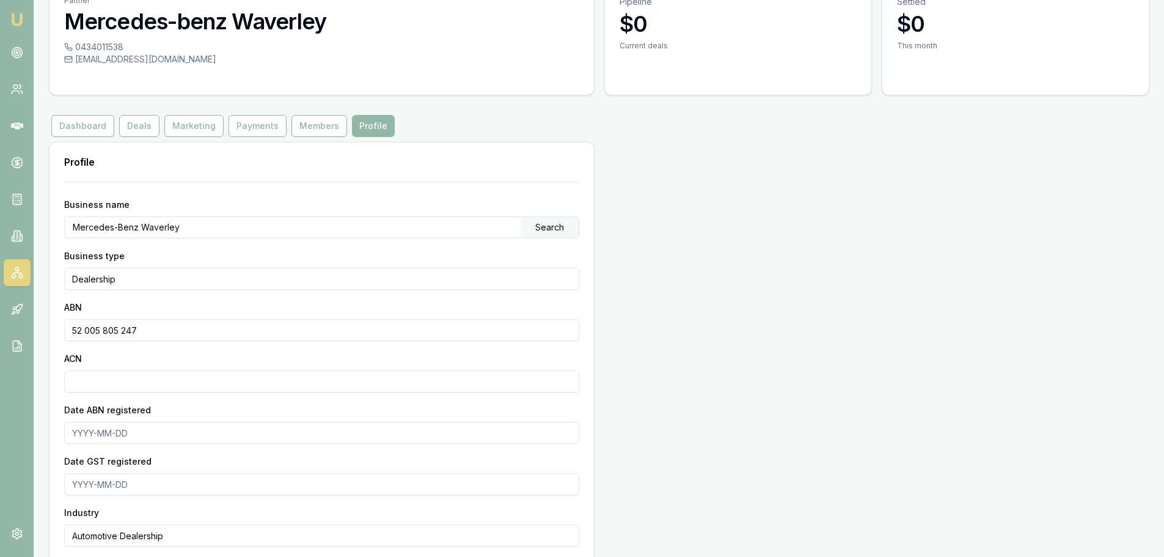
click at [125, 227] on input "Mercedes-Benz Waverley" at bounding box center [293, 227] width 456 height 20
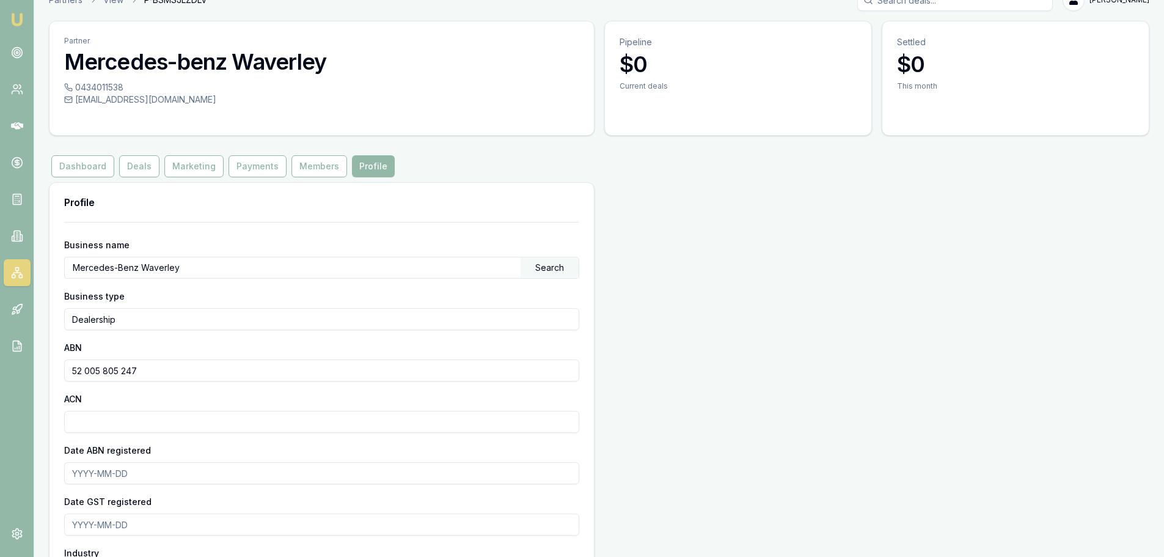
scroll to position [0, 0]
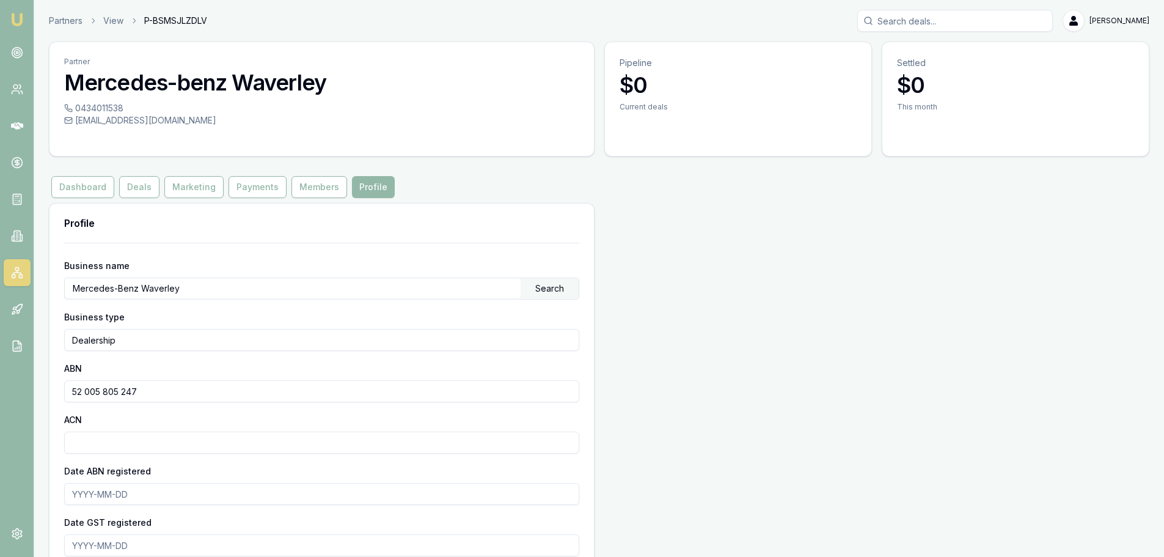
click at [181, 79] on h3 "Mercedes-benz Waverley" at bounding box center [321, 82] width 515 height 24
click at [196, 85] on h3 "Mercedes-benz Waverley" at bounding box center [321, 82] width 515 height 24
click at [121, 285] on input "Mercedes-Benz Waverley" at bounding box center [293, 288] width 456 height 20
click at [541, 291] on div "Search" at bounding box center [550, 288] width 58 height 21
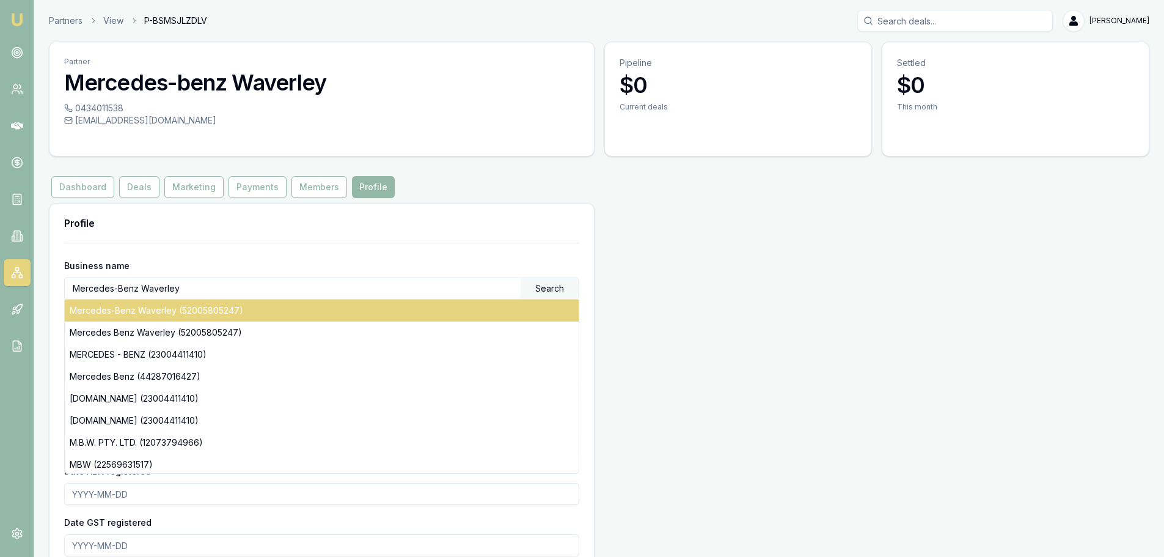
click at [245, 315] on div "Mercedes-Benz Waverley (52005805247)" at bounding box center [322, 310] width 514 height 22
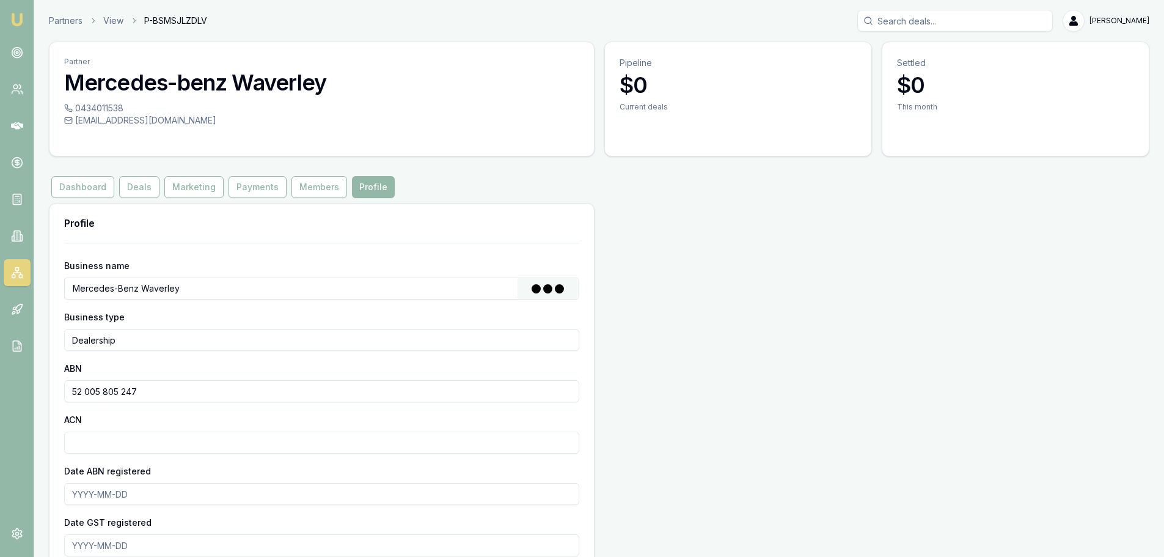
type input "PATTERSON CHENEY PTY. LTD."
type input "Australian Private Company"
type input "52005805247"
type input "005805247"
type input "2000-03-28"
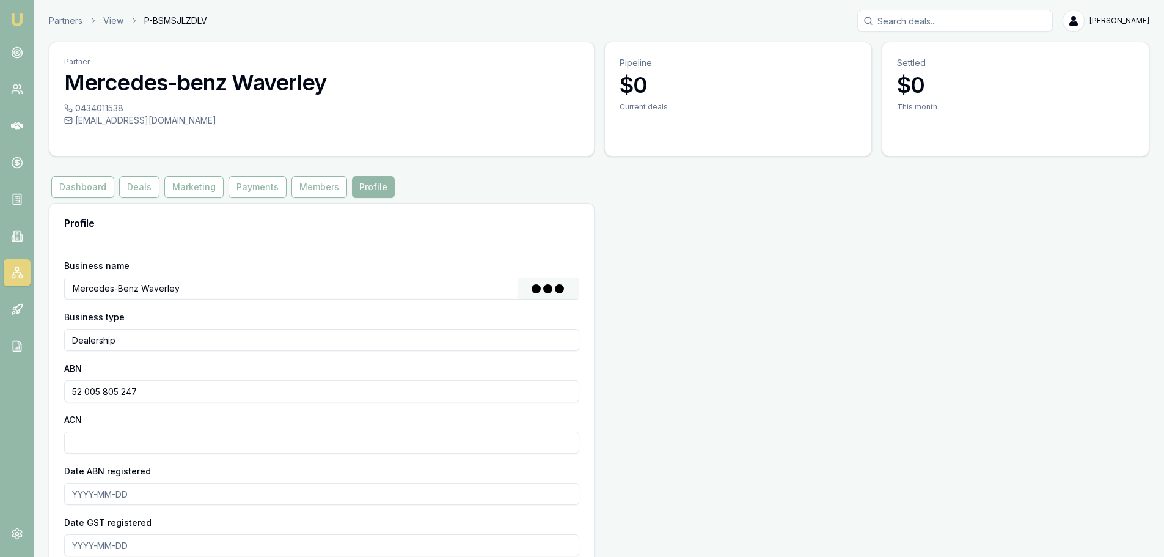
type input "2000-07-01"
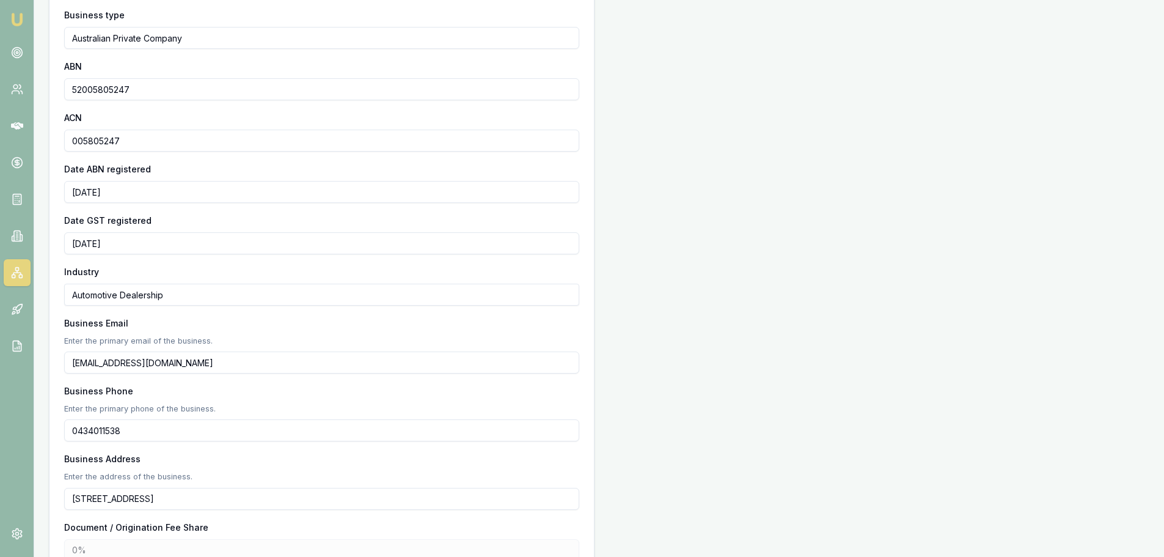
scroll to position [424, 0]
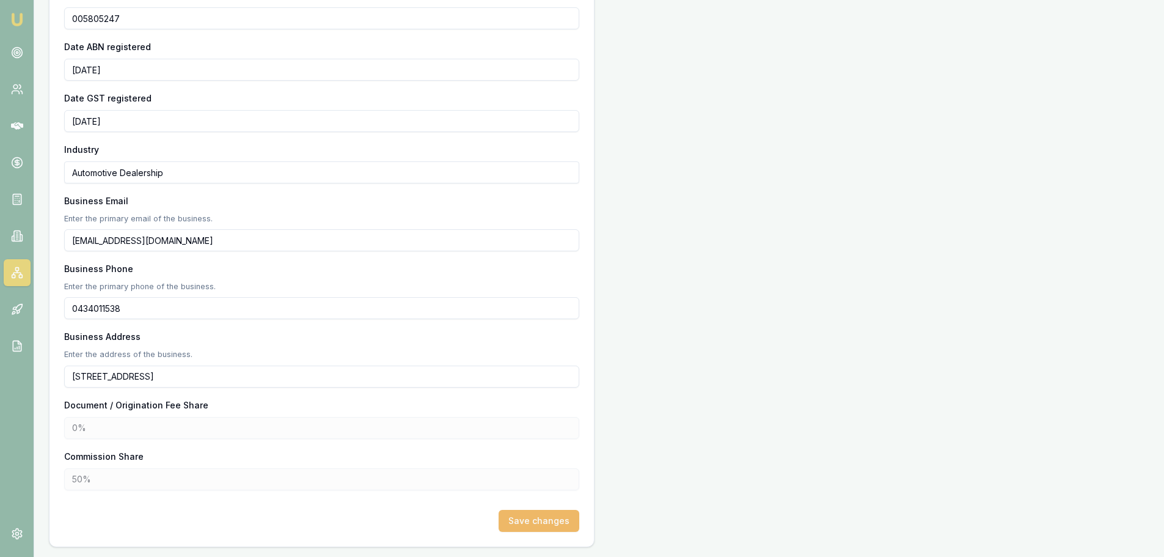
click at [536, 521] on button "Save changes" at bounding box center [539, 521] width 81 height 22
type input "50%"
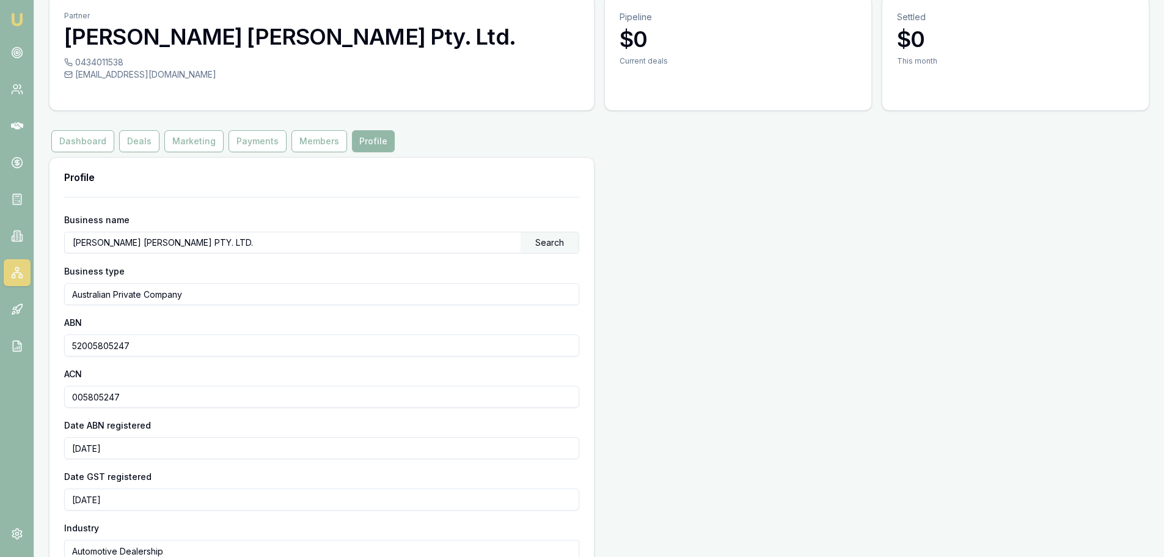
scroll to position [0, 0]
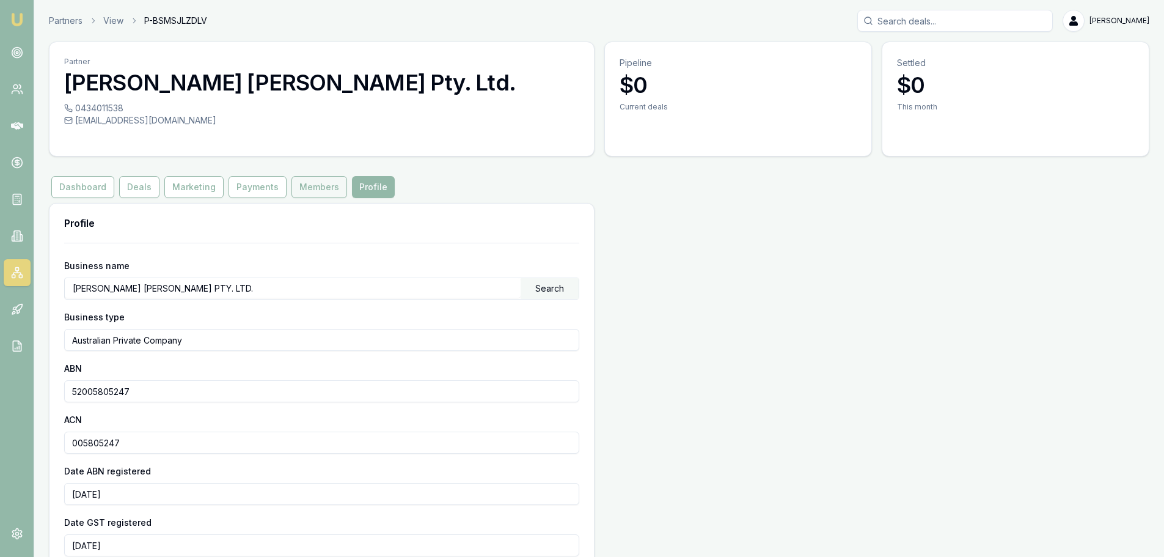
click at [310, 189] on button "Members" at bounding box center [319, 187] width 56 height 22
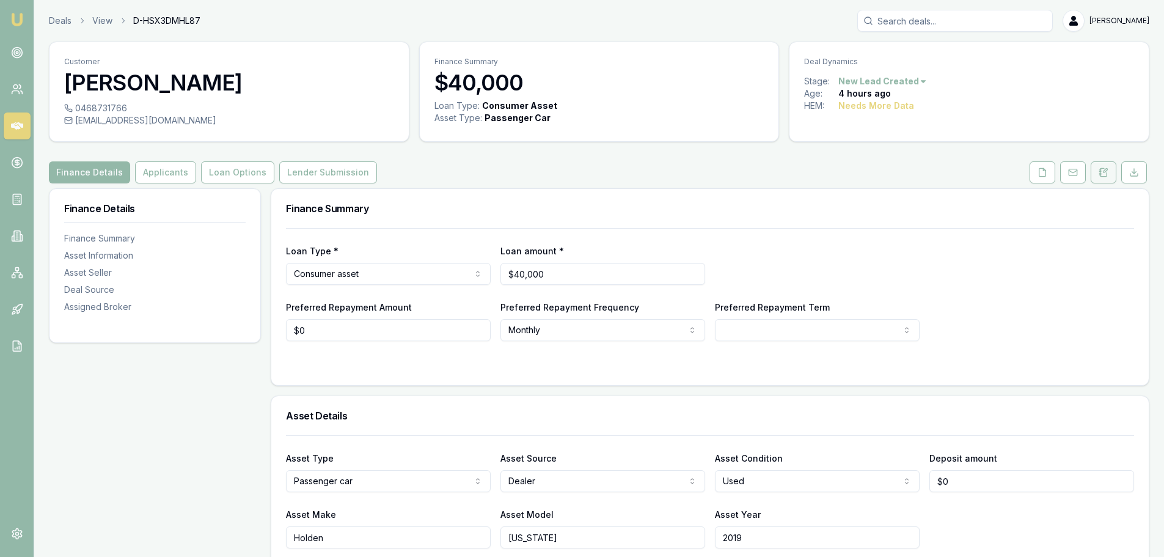
click at [1105, 172] on icon at bounding box center [1105, 171] width 4 height 4
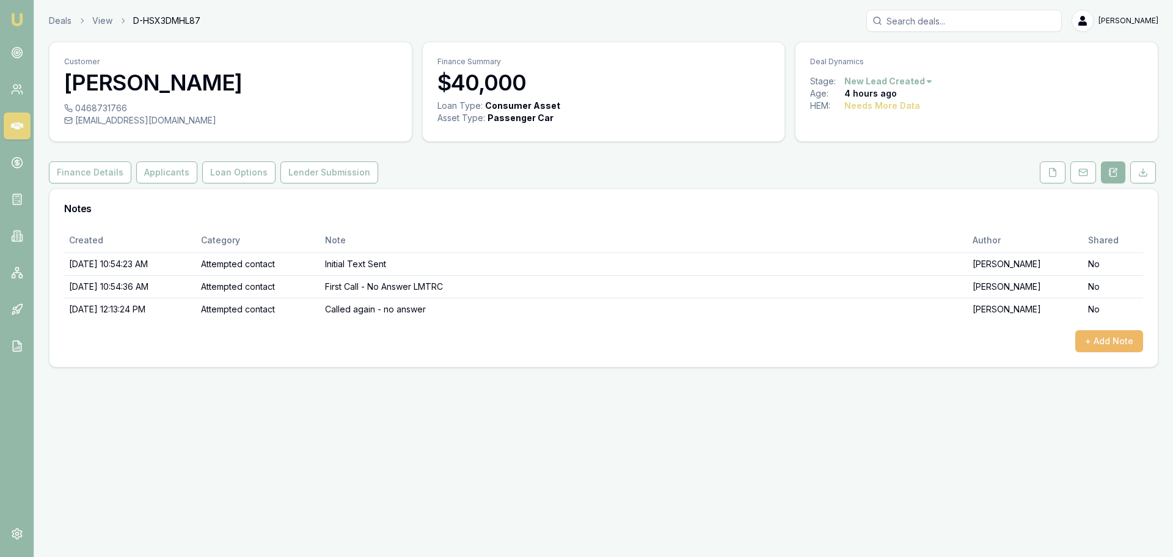
click at [1138, 342] on button "+ Add Note" at bounding box center [1109, 341] width 68 height 22
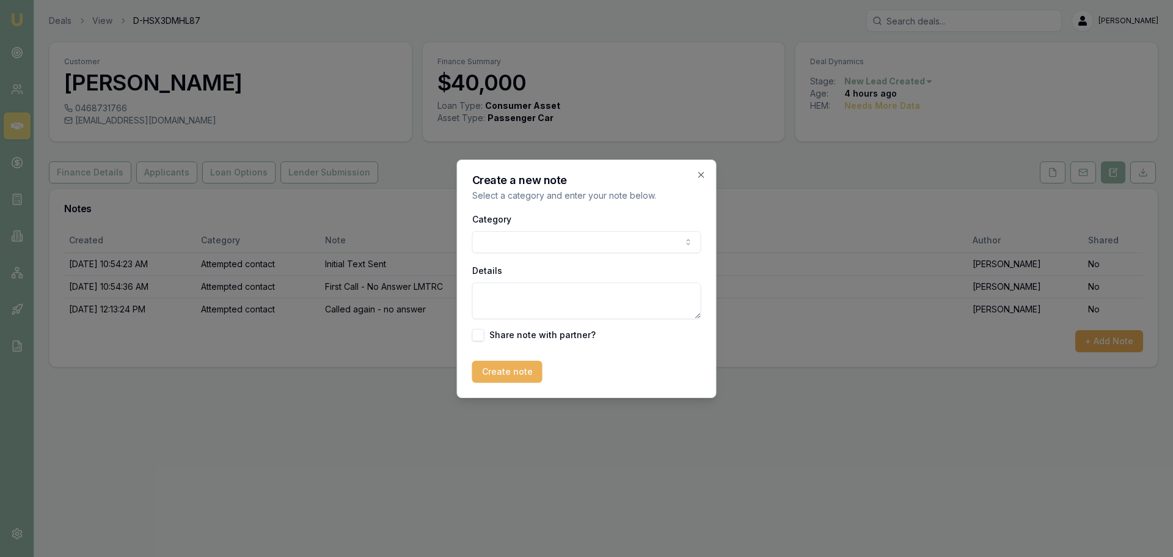
click at [528, 255] on div "Category General notes Attempted contact Follow up reminder Initial discussion …" at bounding box center [586, 276] width 229 height 130
click at [530, 240] on body "Emu Broker Deals View D-HSX3DMHL87 [PERSON_NAME] Toggle Menu Customer [PERSON_N…" at bounding box center [586, 278] width 1173 height 557
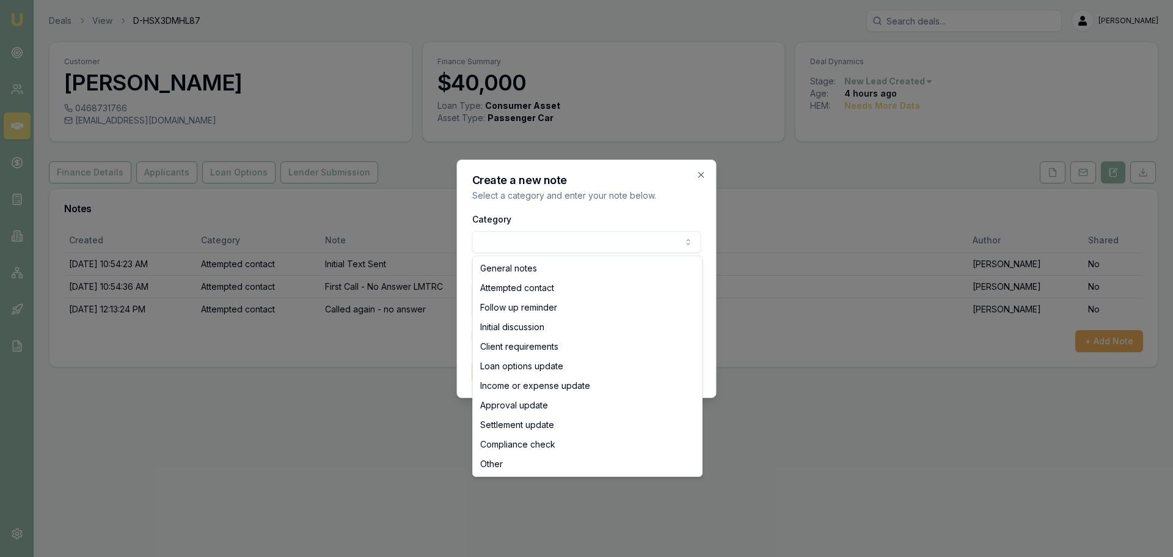
select select "ATTEMPTED_CONTACT"
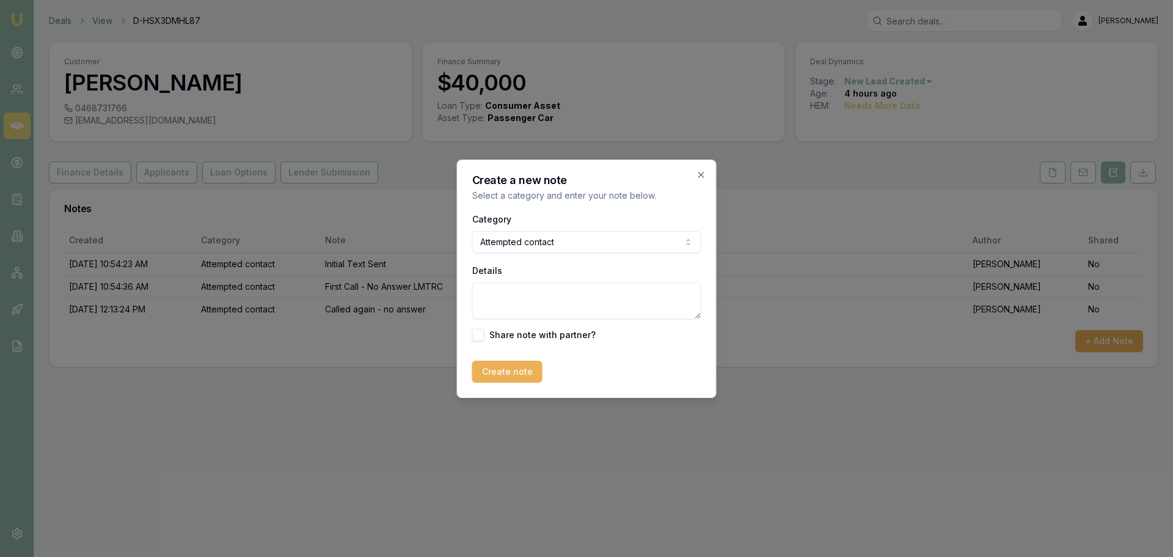
click at [517, 299] on textarea "Details" at bounding box center [586, 300] width 229 height 37
type textarea "Called - no Answer"
click at [497, 376] on button "Create note" at bounding box center [507, 371] width 70 height 22
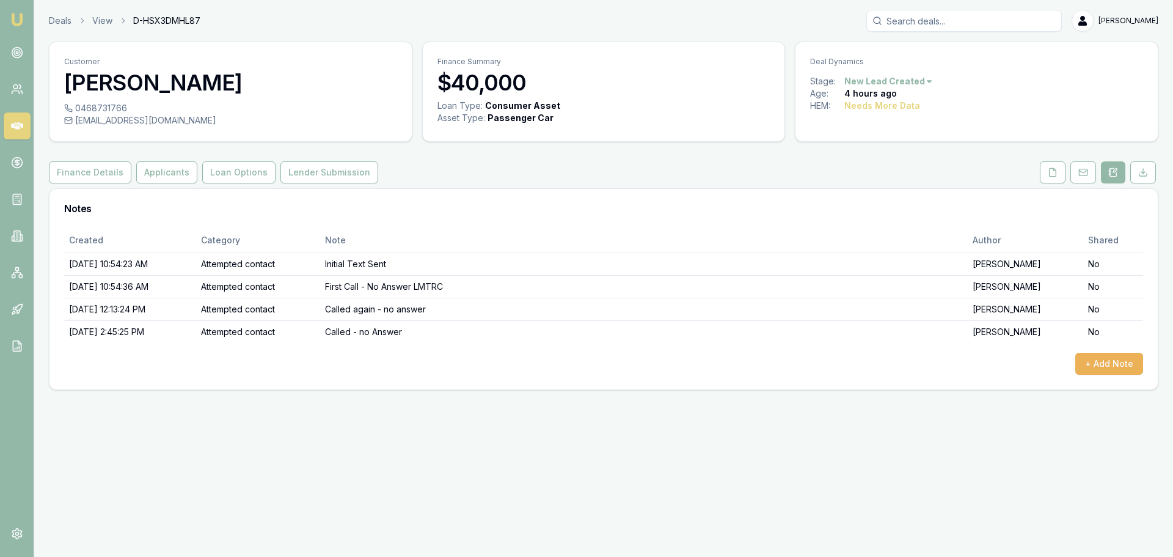
click at [544, 474] on div "Emu Broker Deals View D-HSX3DMHL87 [PERSON_NAME] Toggle Menu Customer [PERSON_N…" at bounding box center [586, 278] width 1173 height 557
click at [1104, 355] on button "+ Add Note" at bounding box center [1109, 364] width 68 height 22
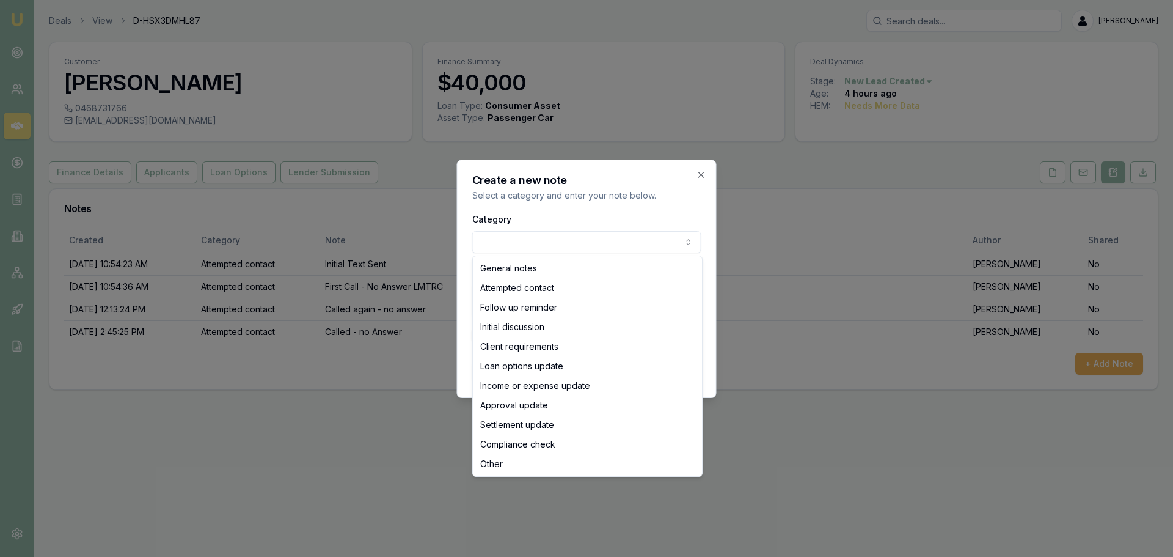
click at [521, 250] on body "Emu Broker Deals View D-HSX3DMHL87 [PERSON_NAME] Toggle Menu Customer [PERSON_N…" at bounding box center [586, 278] width 1173 height 557
select select "ATTEMPTED_CONTACT"
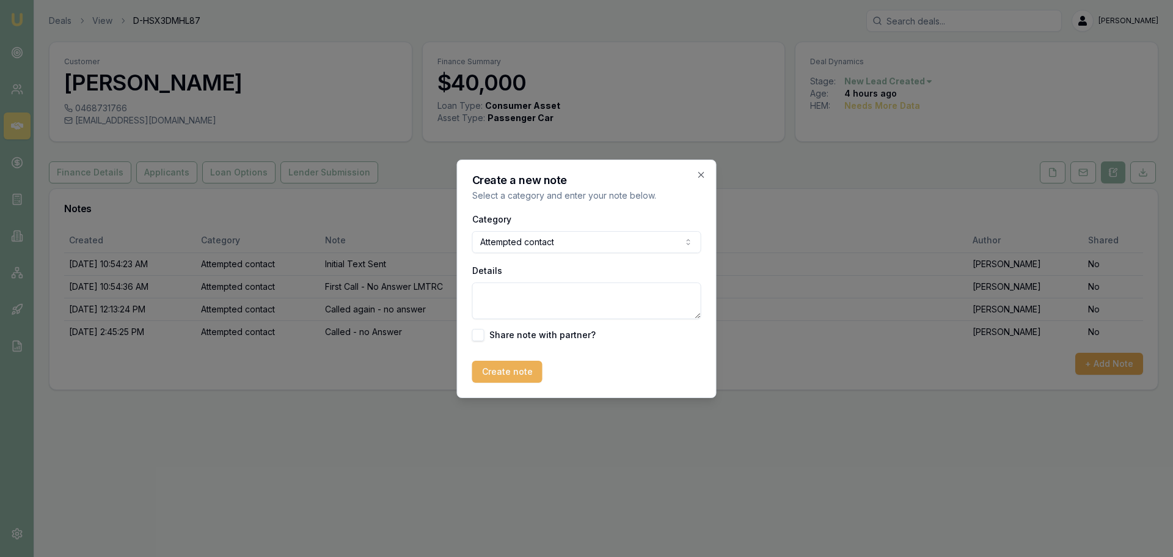
click at [537, 279] on div "Details" at bounding box center [586, 291] width 229 height 56
click at [546, 303] on textarea "Details" at bounding box center [586, 300] width 229 height 37
type textarea "Text sent offering after hours call"
drag, startPoint x: 645, startPoint y: 367, endPoint x: 563, endPoint y: 356, distance: 82.1
click at [645, 367] on div "Create note" at bounding box center [586, 371] width 229 height 22
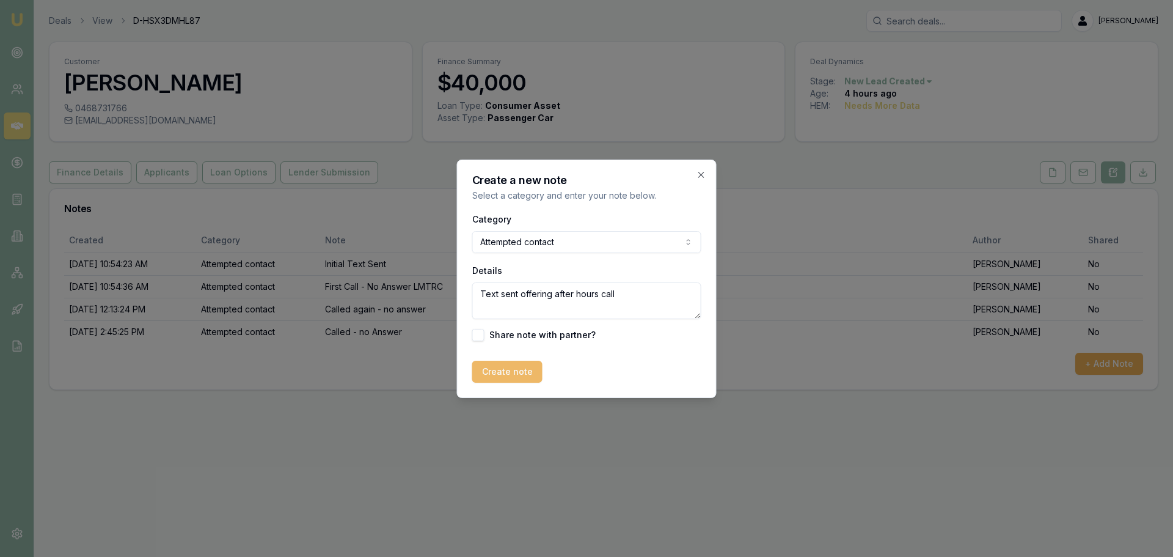
click at [517, 373] on button "Create note" at bounding box center [507, 371] width 70 height 22
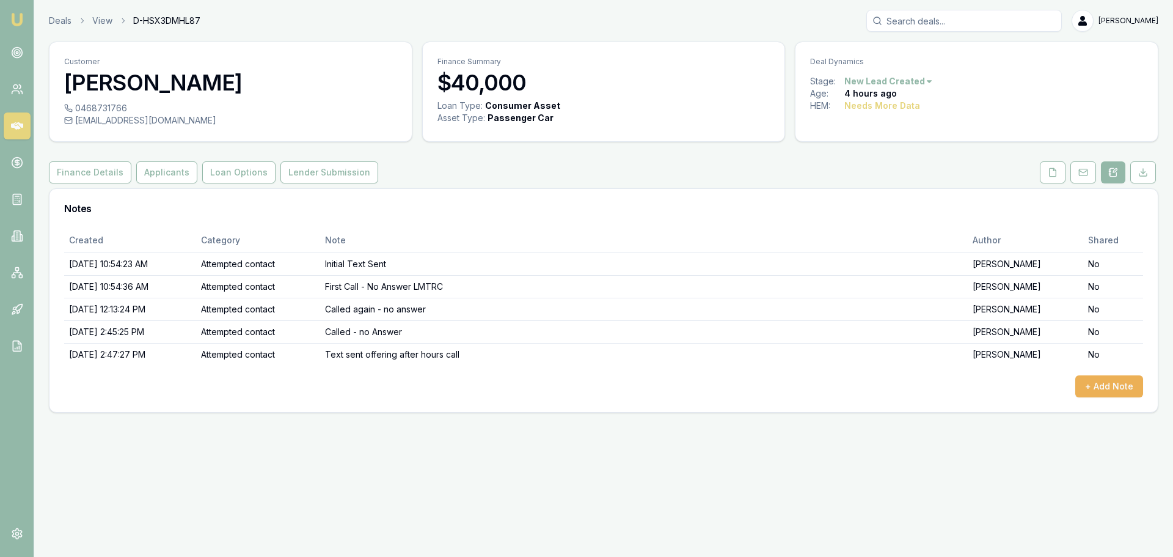
click at [814, 457] on div "Emu Broker Deals View D-HSX3DMHL87 [PERSON_NAME] Toggle Menu Customer [PERSON_N…" at bounding box center [586, 278] width 1173 height 557
click at [524, 205] on h3 "Notes" at bounding box center [603, 208] width 1079 height 10
